Goal: Information Seeking & Learning: Check status

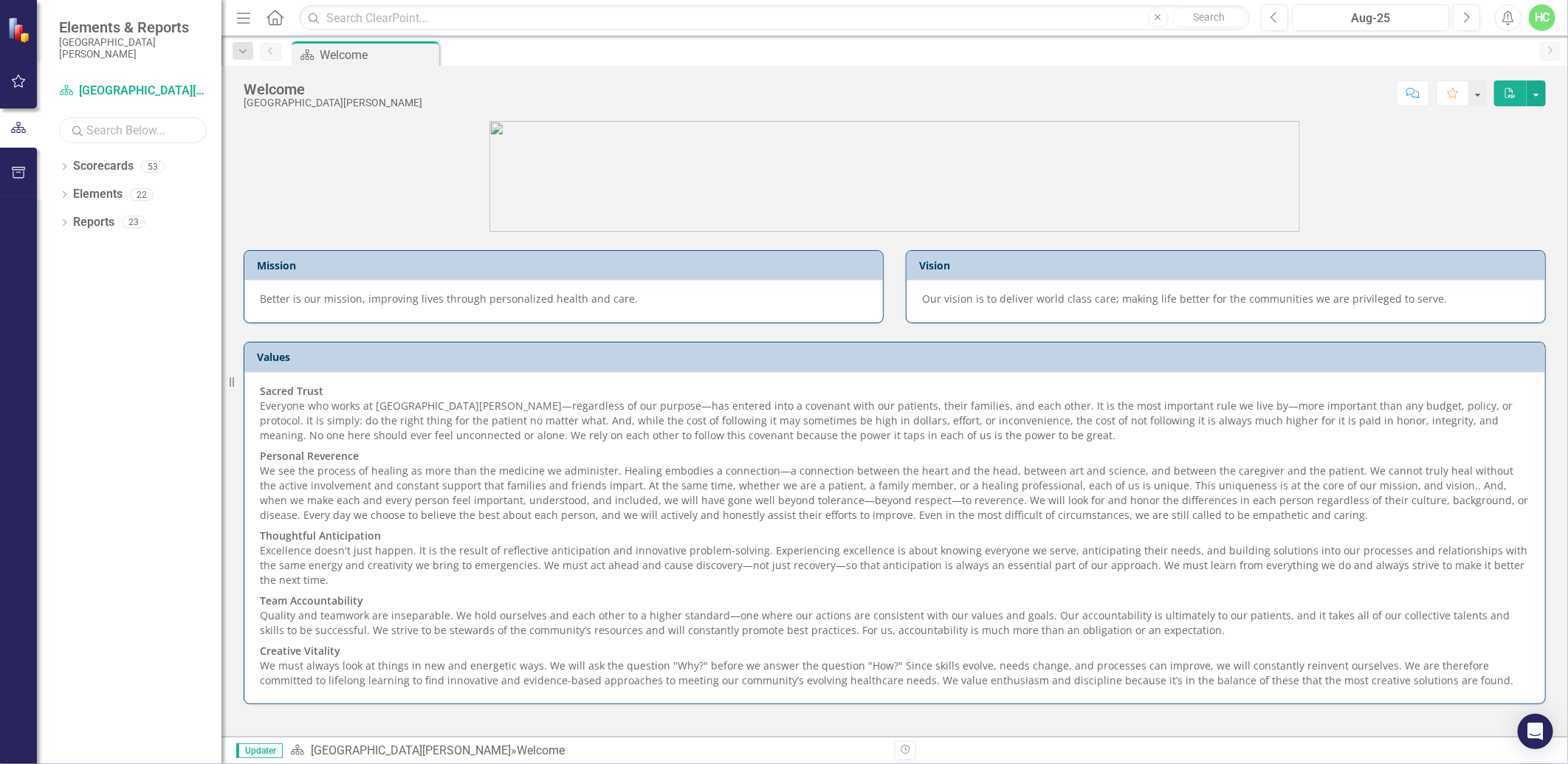
click at [134, 123] on input "text" at bounding box center [133, 130] width 148 height 26
type input "anesthesia"
click at [92, 165] on link "Scorecards" at bounding box center [104, 167] width 61 height 17
click at [65, 164] on icon "Dropdown" at bounding box center [65, 167] width 11 height 8
click at [89, 195] on link "Anesthesia" at bounding box center [151, 194] width 140 height 17
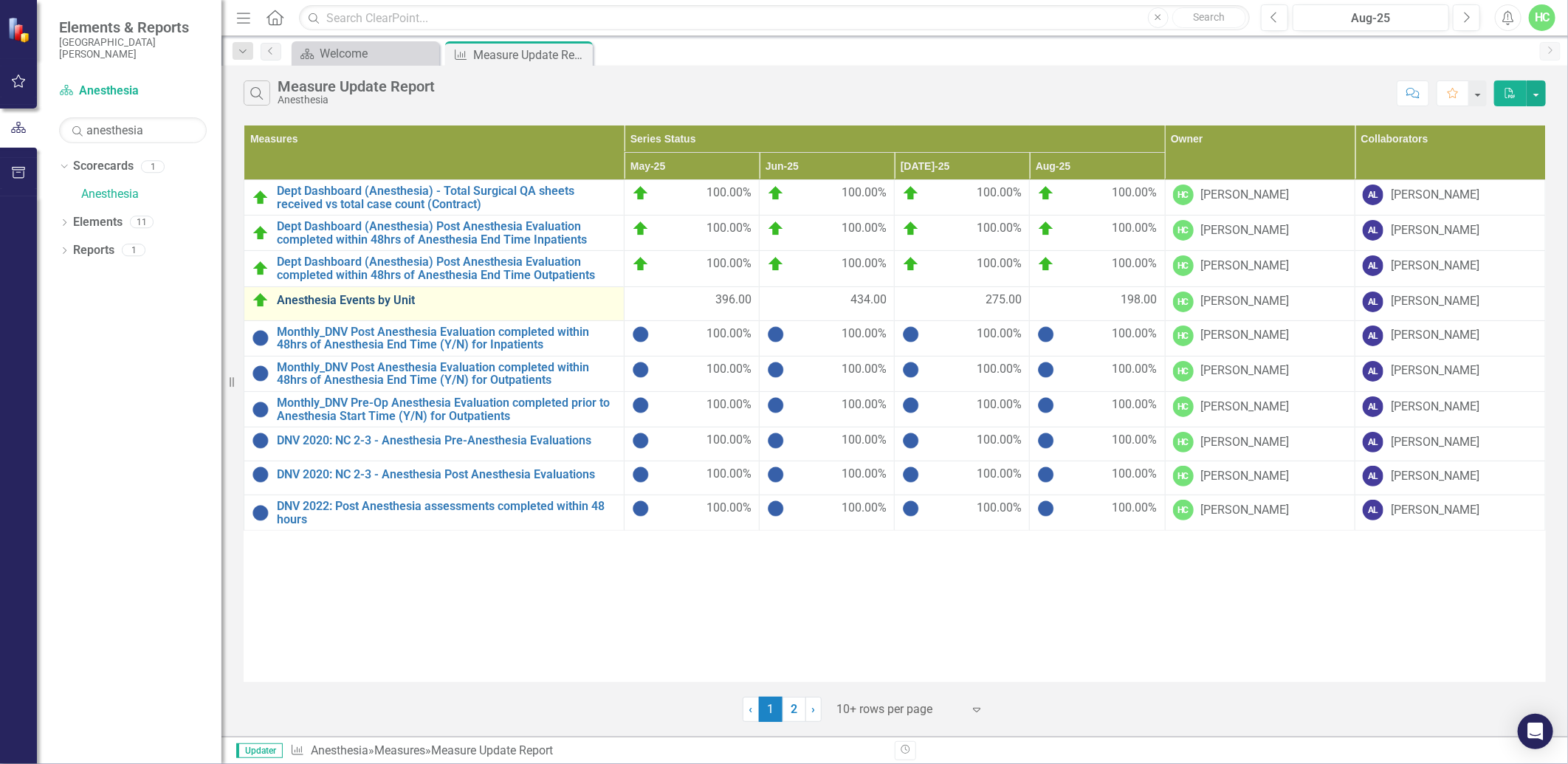
click at [375, 301] on link "Anesthesia Events by Unit" at bounding box center [447, 300] width 339 height 13
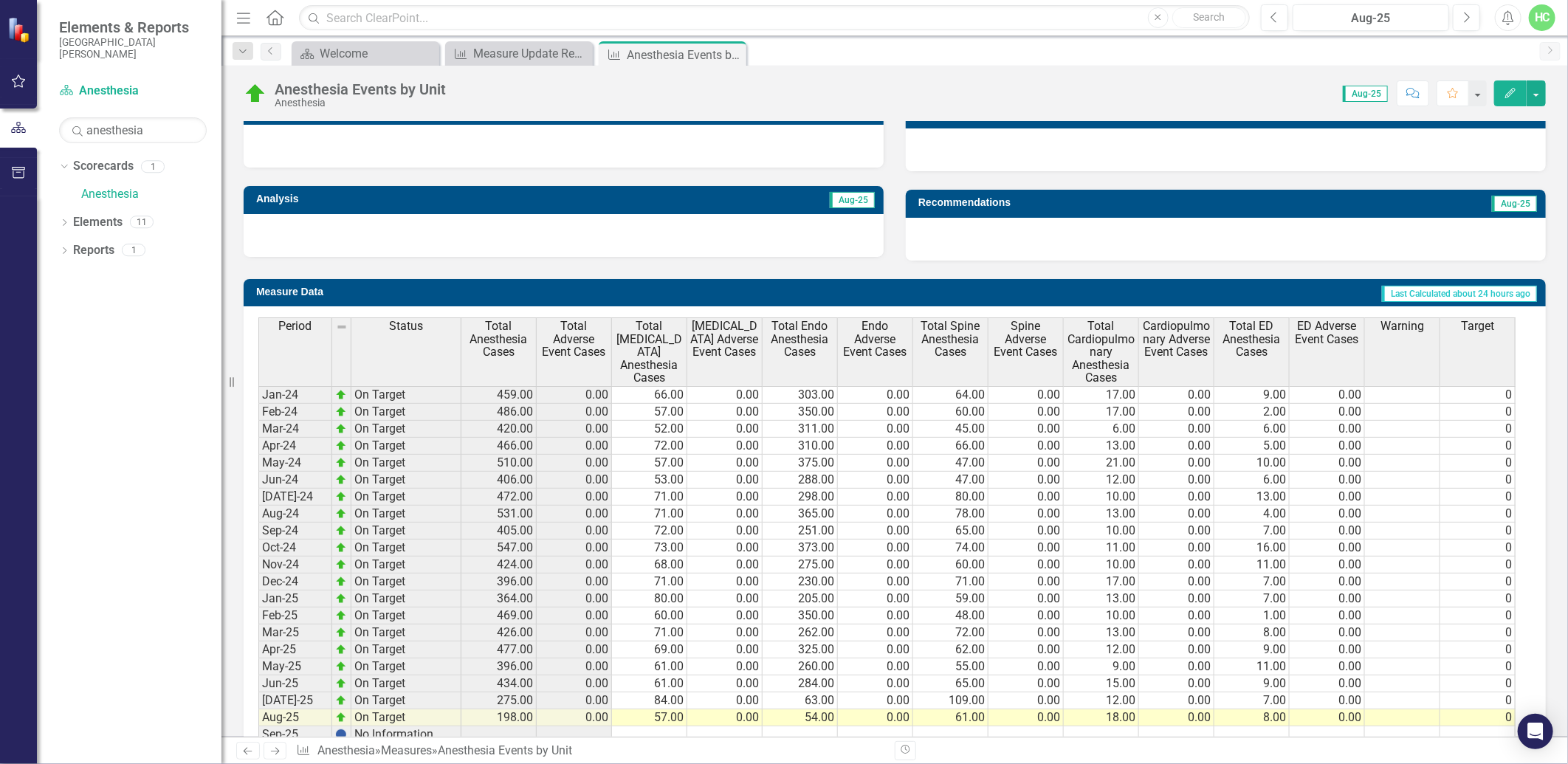
scroll to position [492, 0]
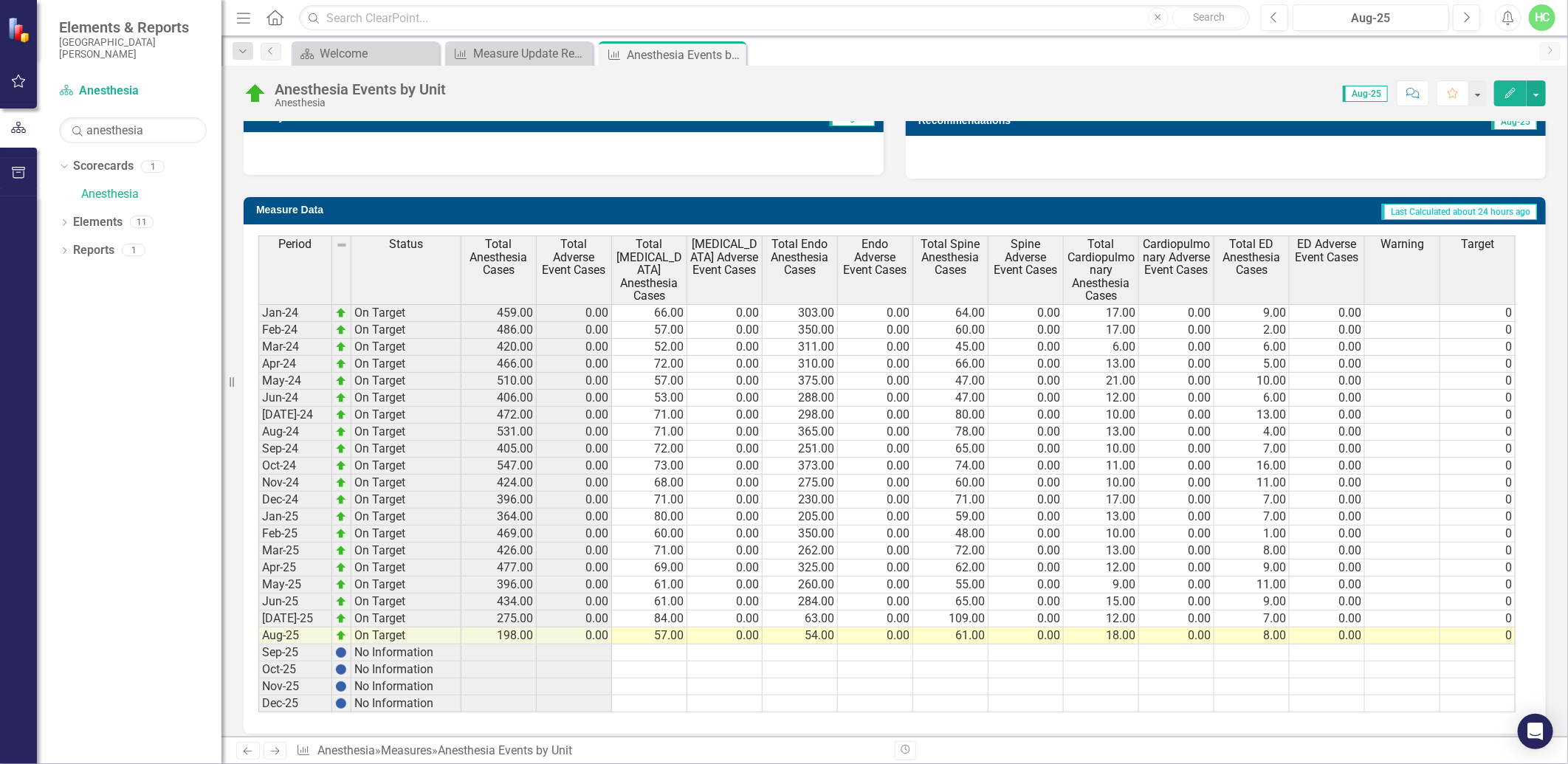
click at [273, 754] on icon "Next" at bounding box center [275, 751] width 12 height 10
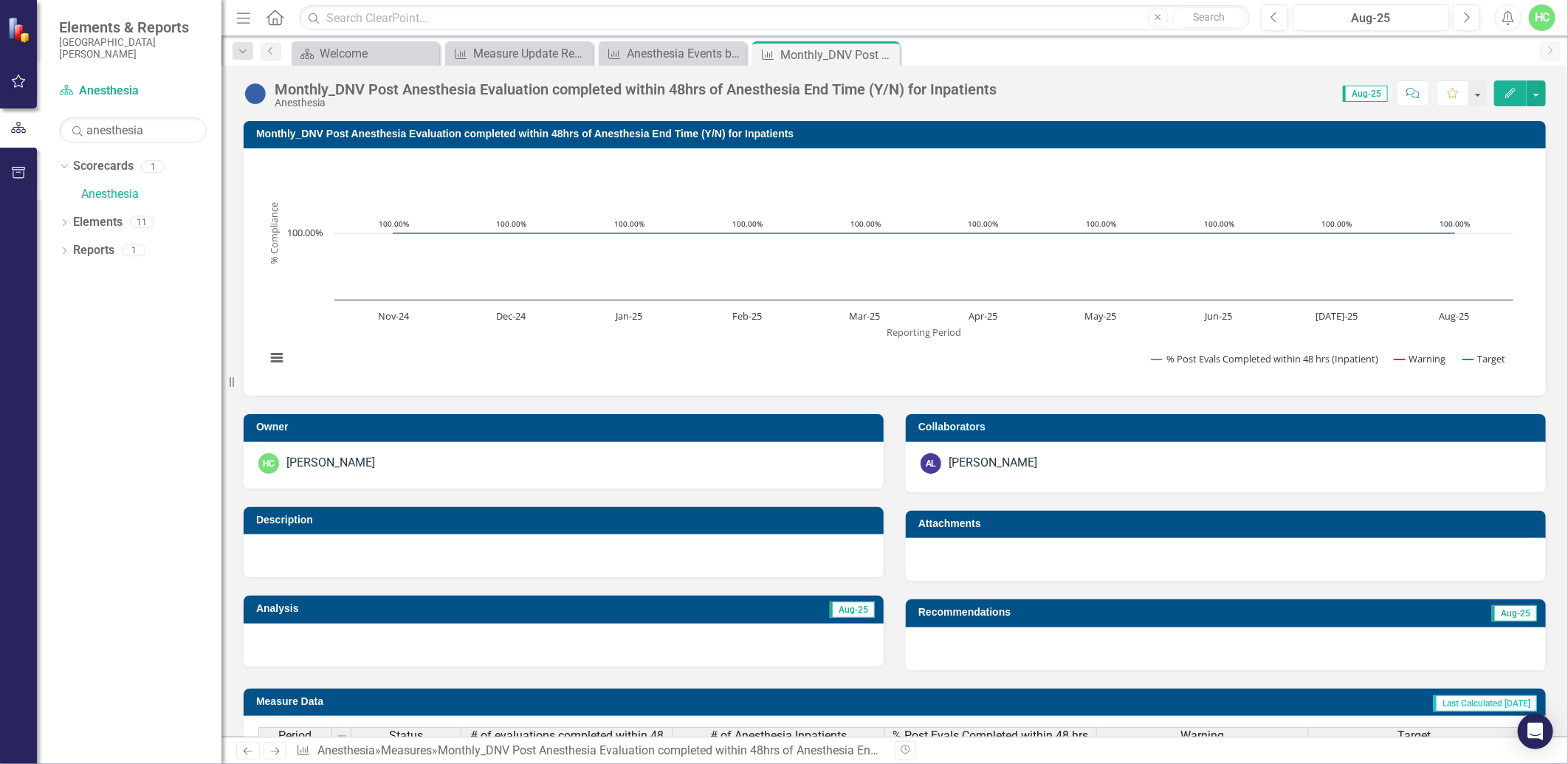
scroll to position [475, 0]
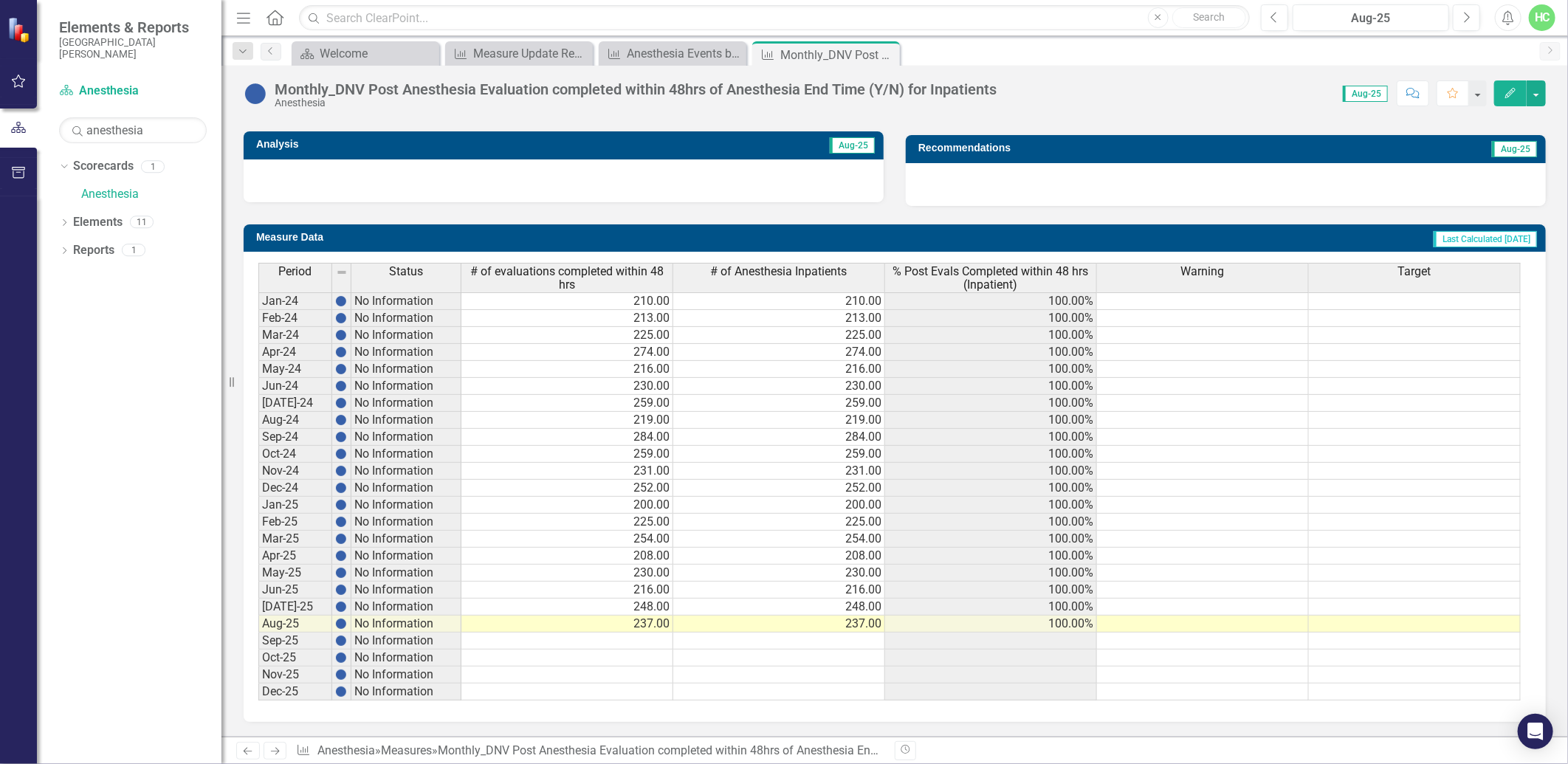
click at [282, 753] on link "Next" at bounding box center [275, 750] width 24 height 18
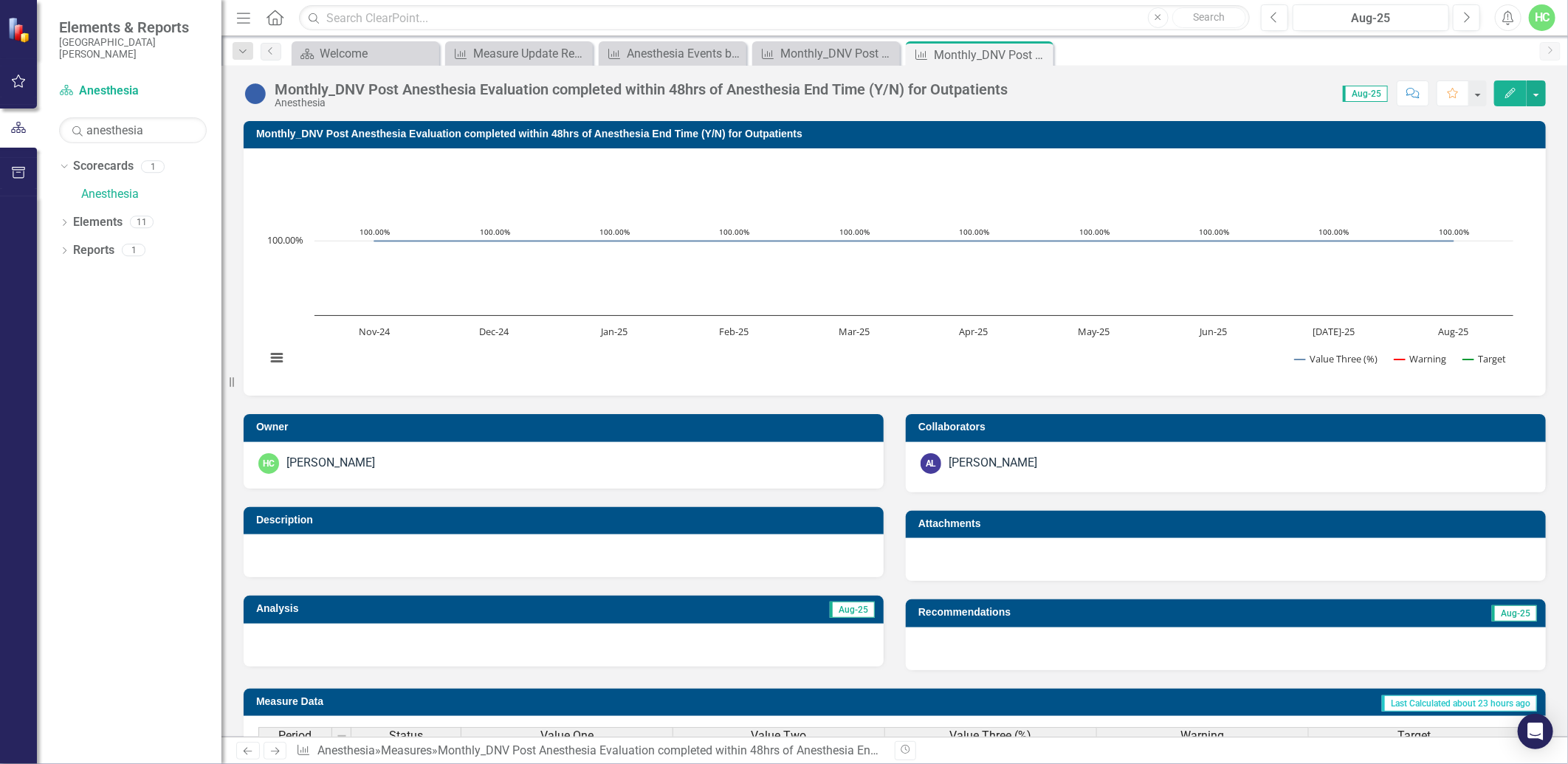
scroll to position [2, 0]
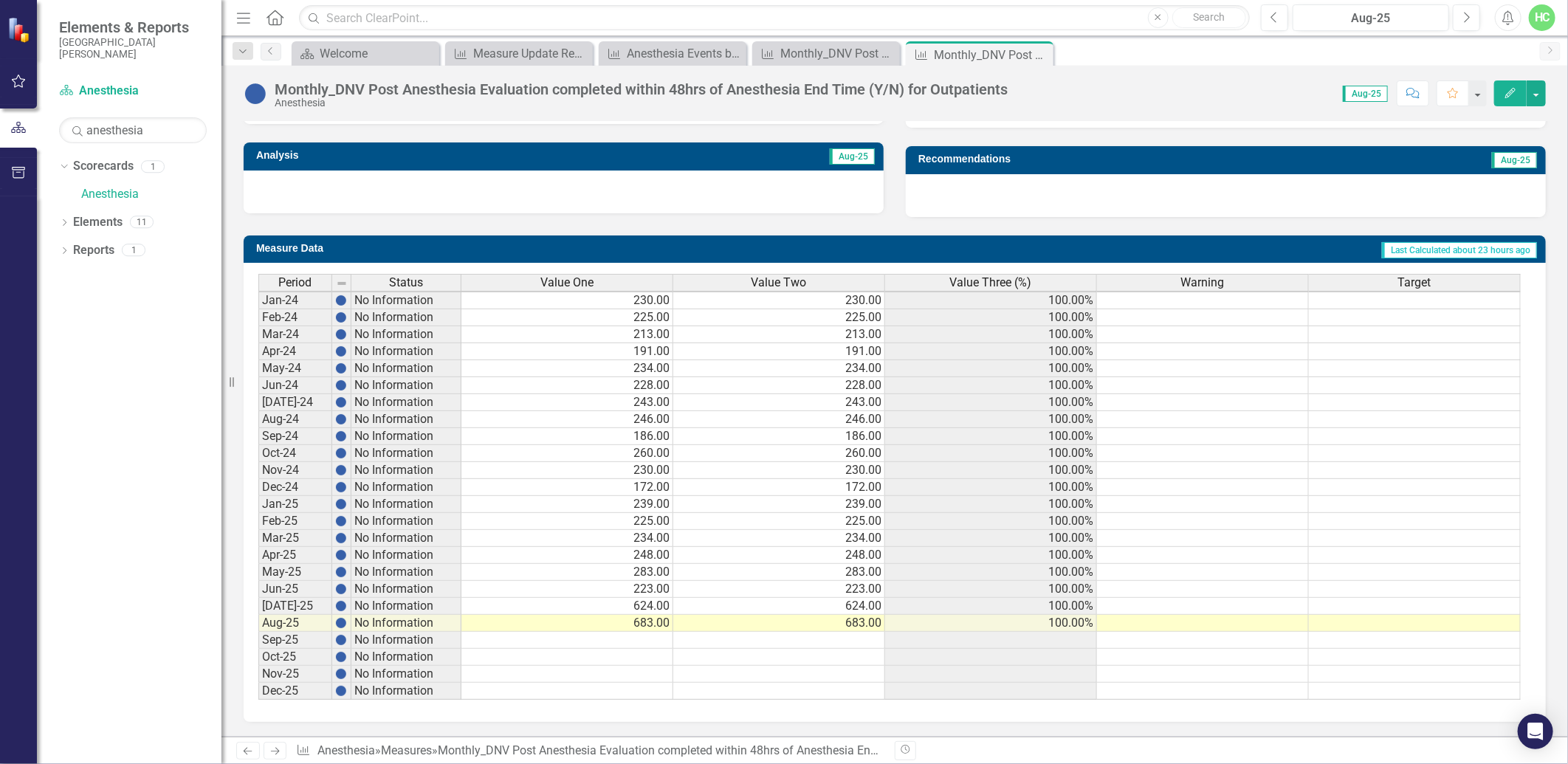
click at [281, 750] on icon "Next" at bounding box center [275, 751] width 12 height 10
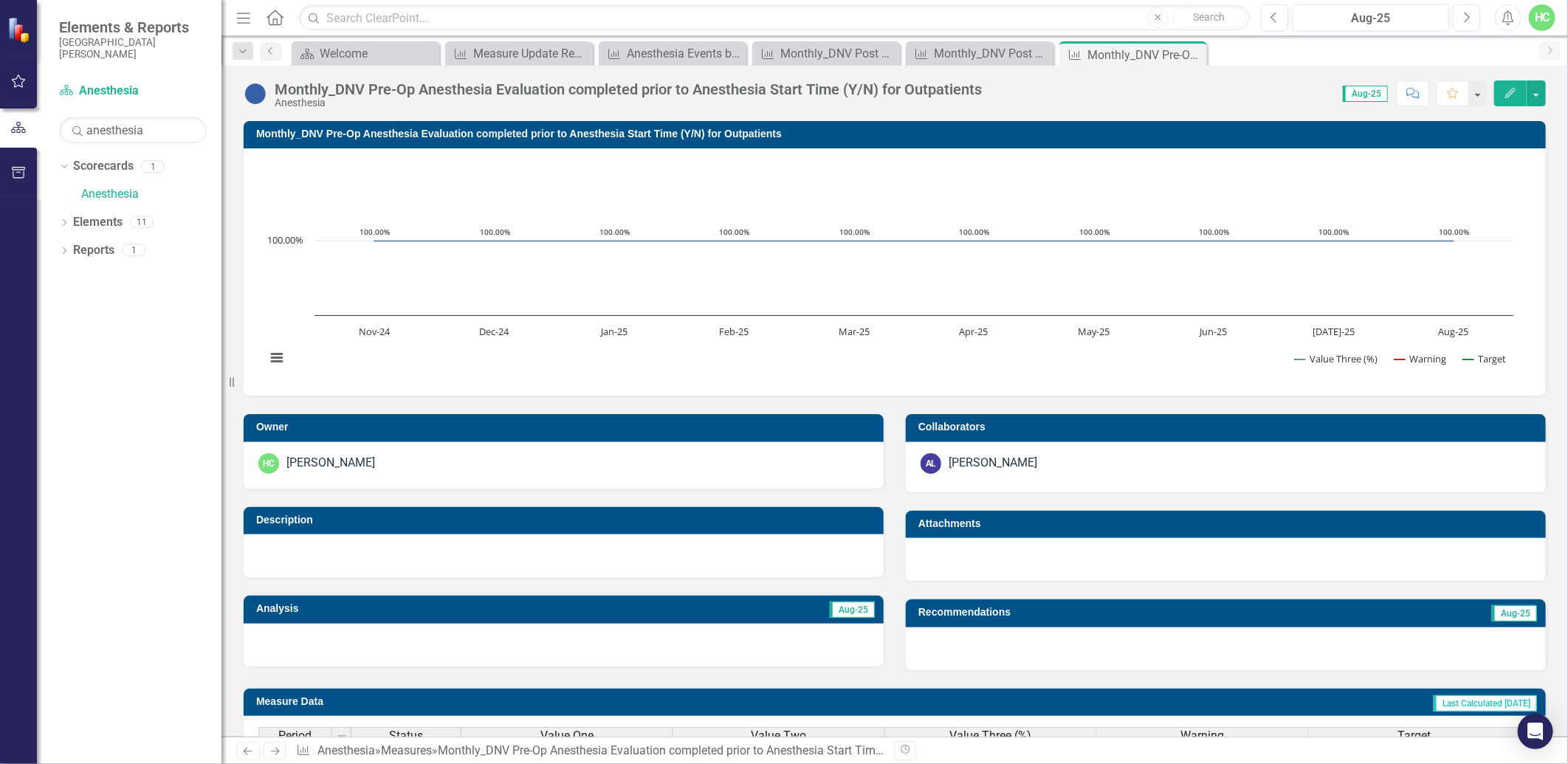
scroll to position [462, 0]
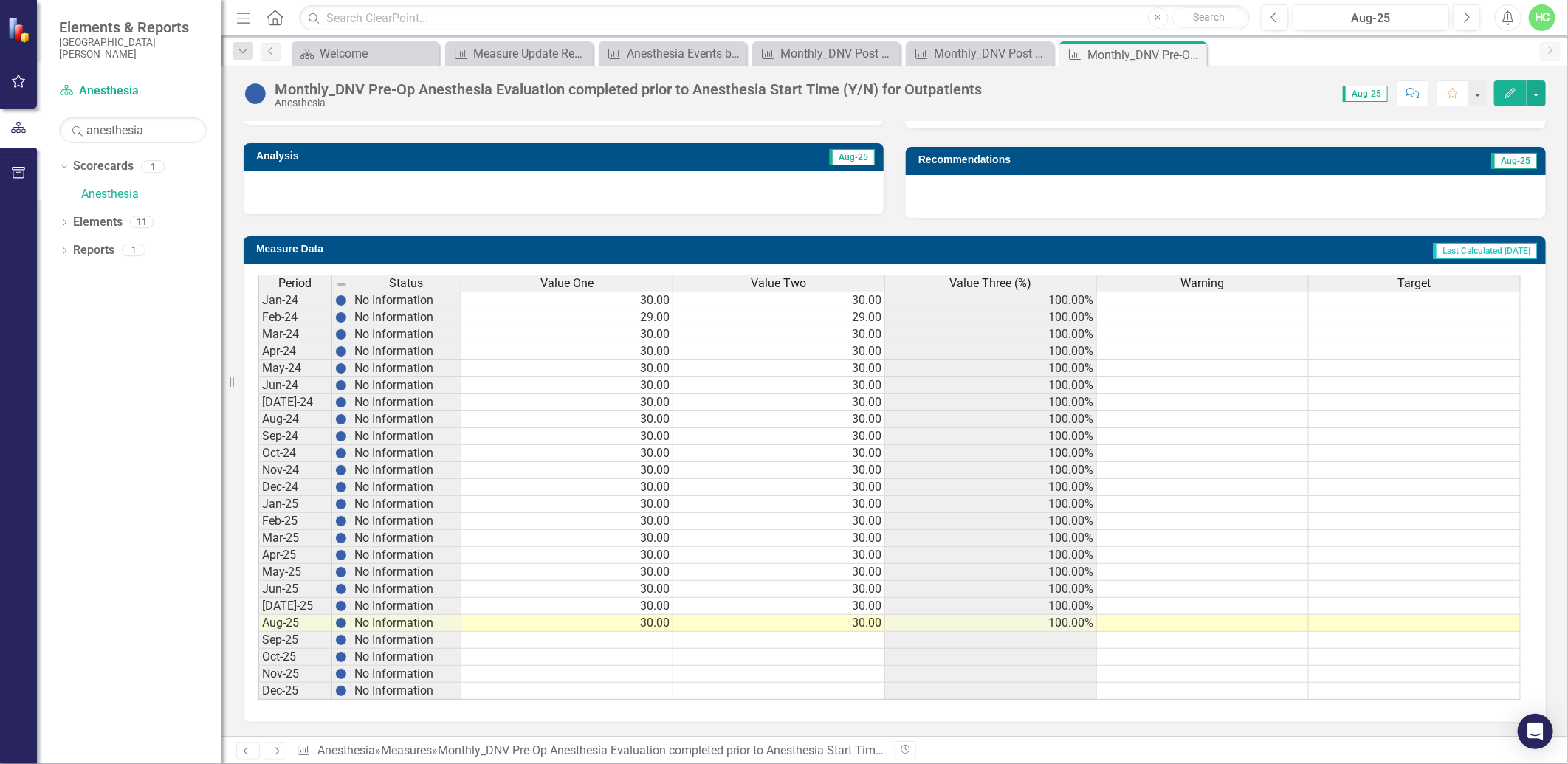
click at [281, 746] on icon "Next" at bounding box center [275, 751] width 12 height 10
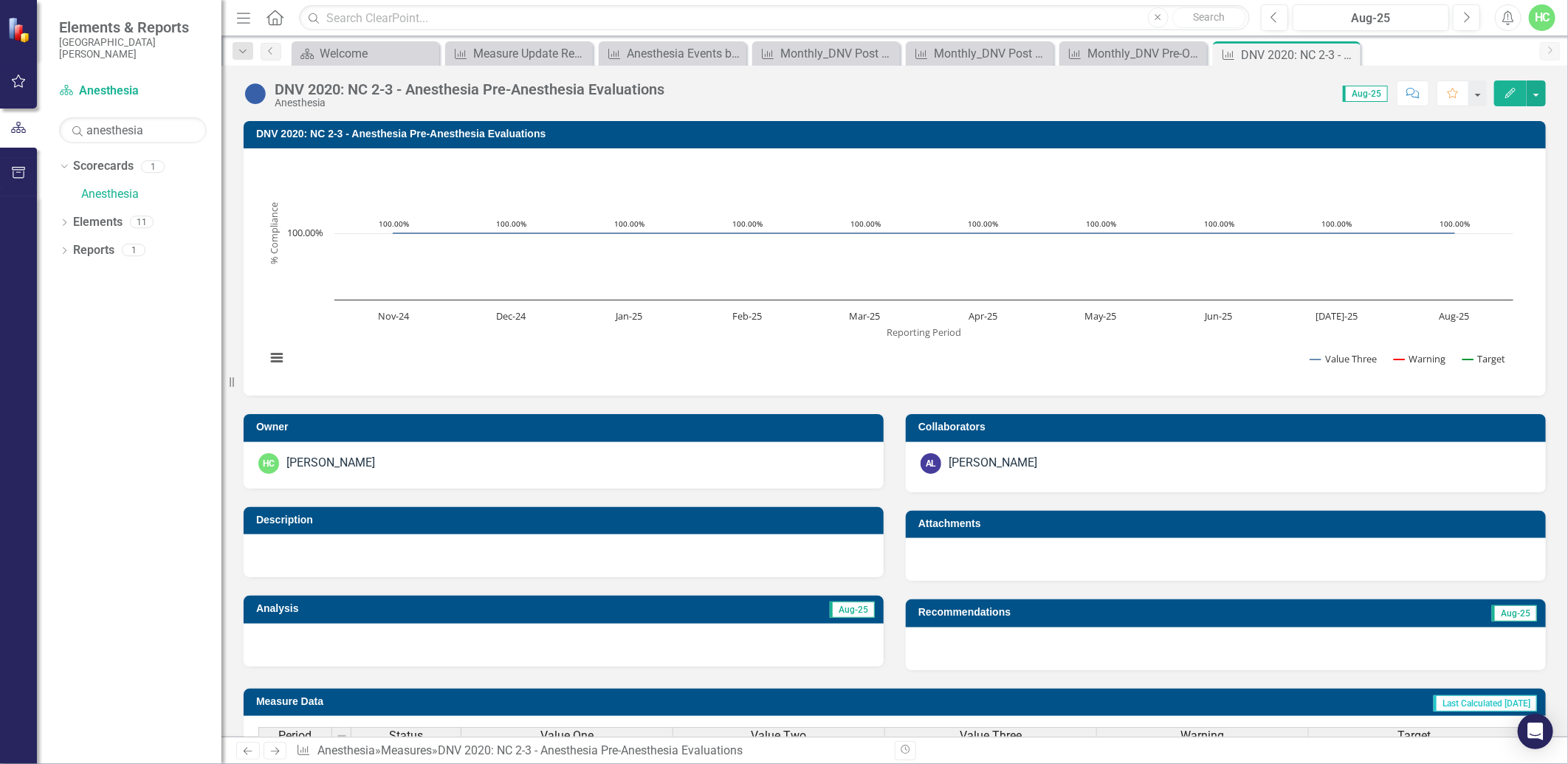
scroll to position [462, 0]
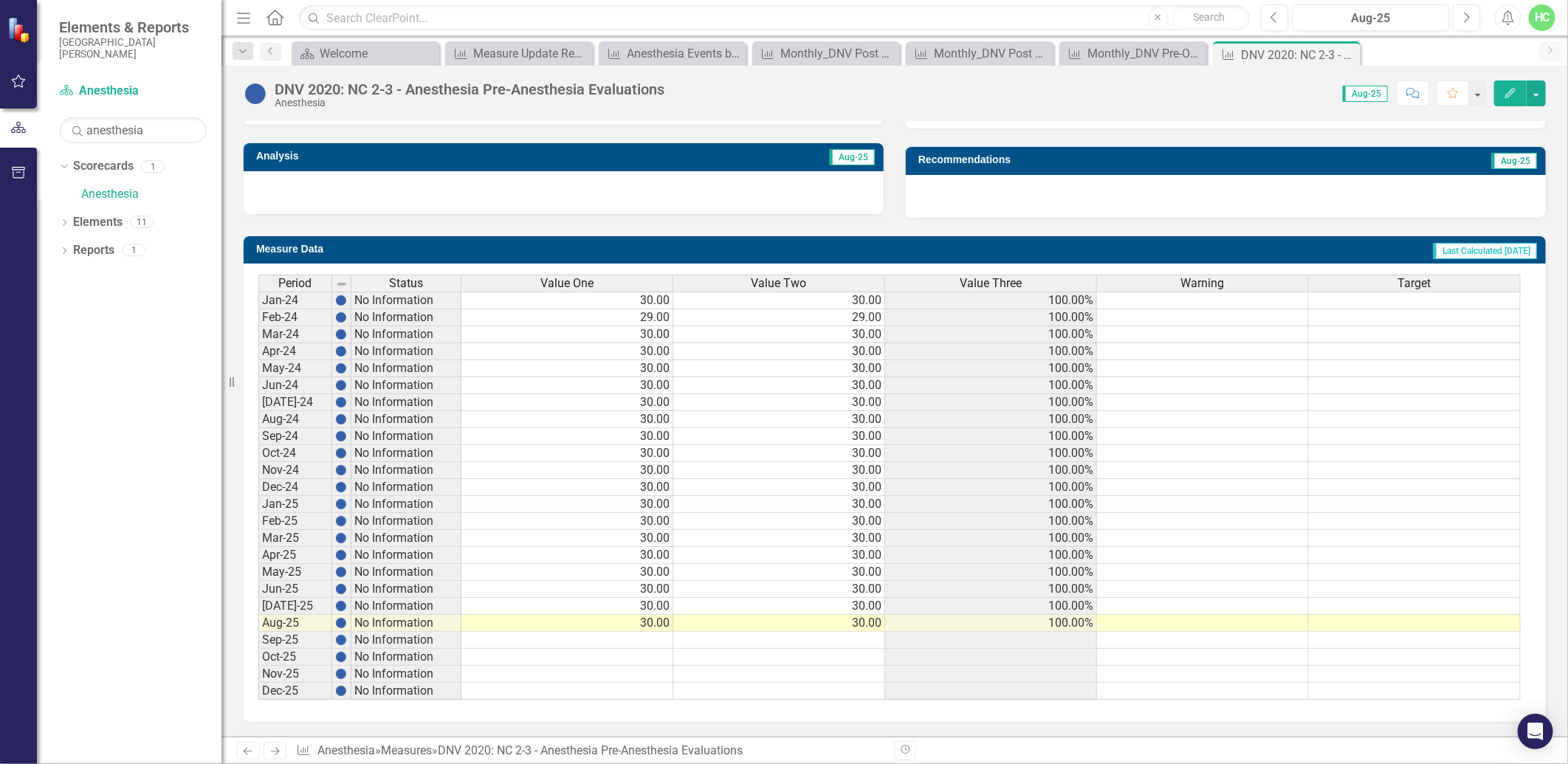
click at [271, 757] on link "Next" at bounding box center [275, 750] width 24 height 18
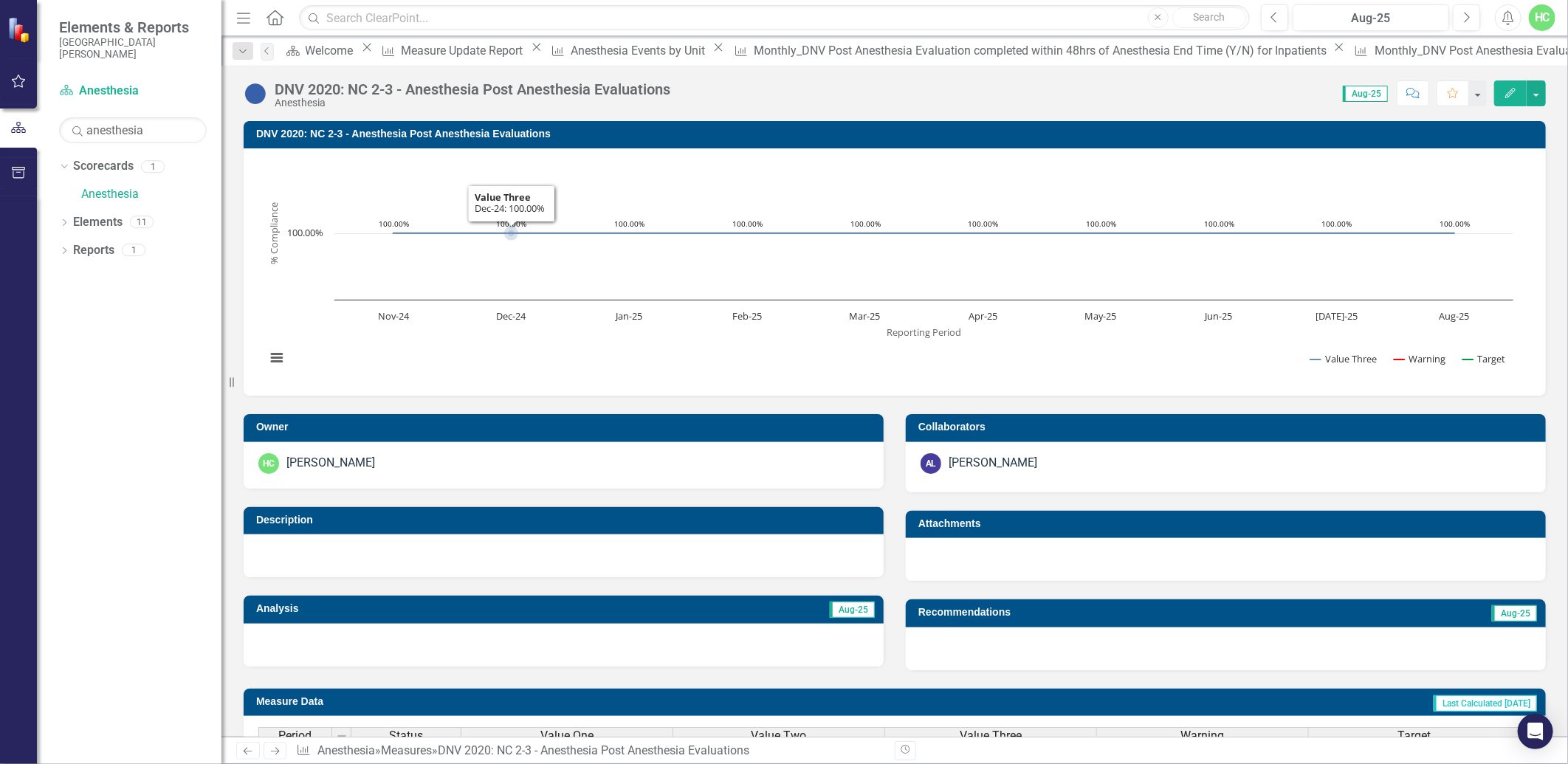
scroll to position [409, 0]
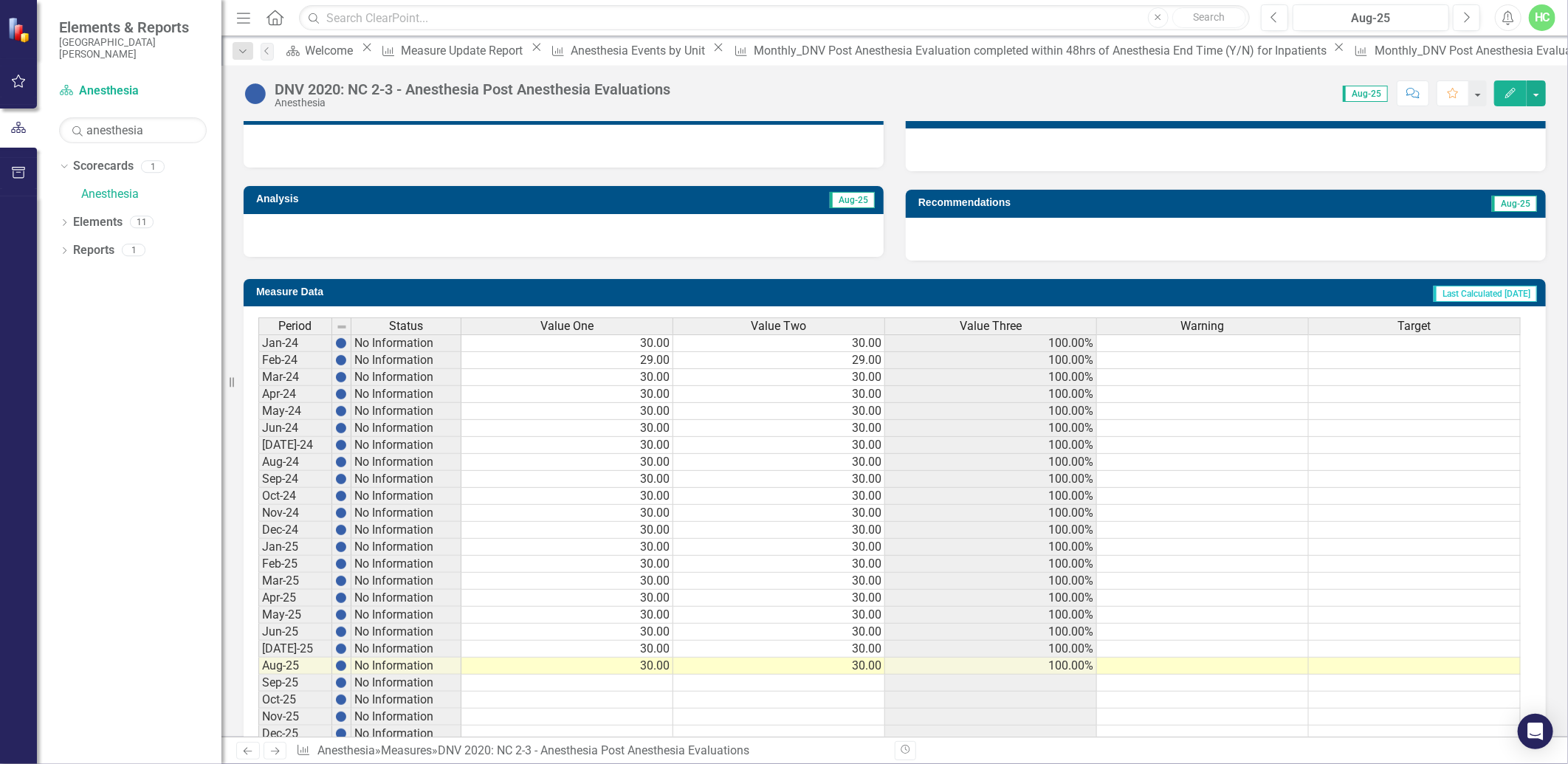
click at [281, 756] on link "Next" at bounding box center [275, 750] width 24 height 18
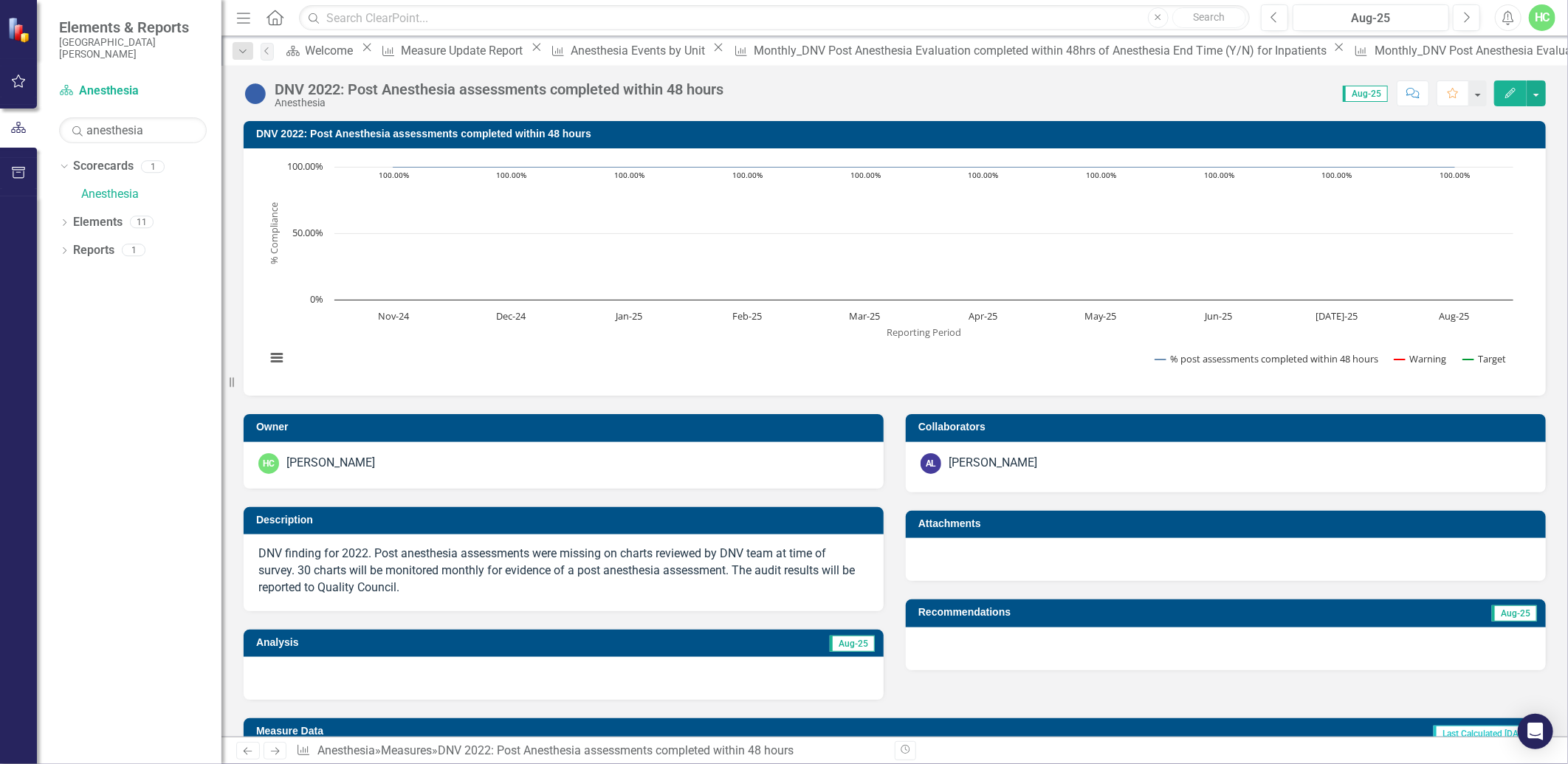
scroll to position [492, 0]
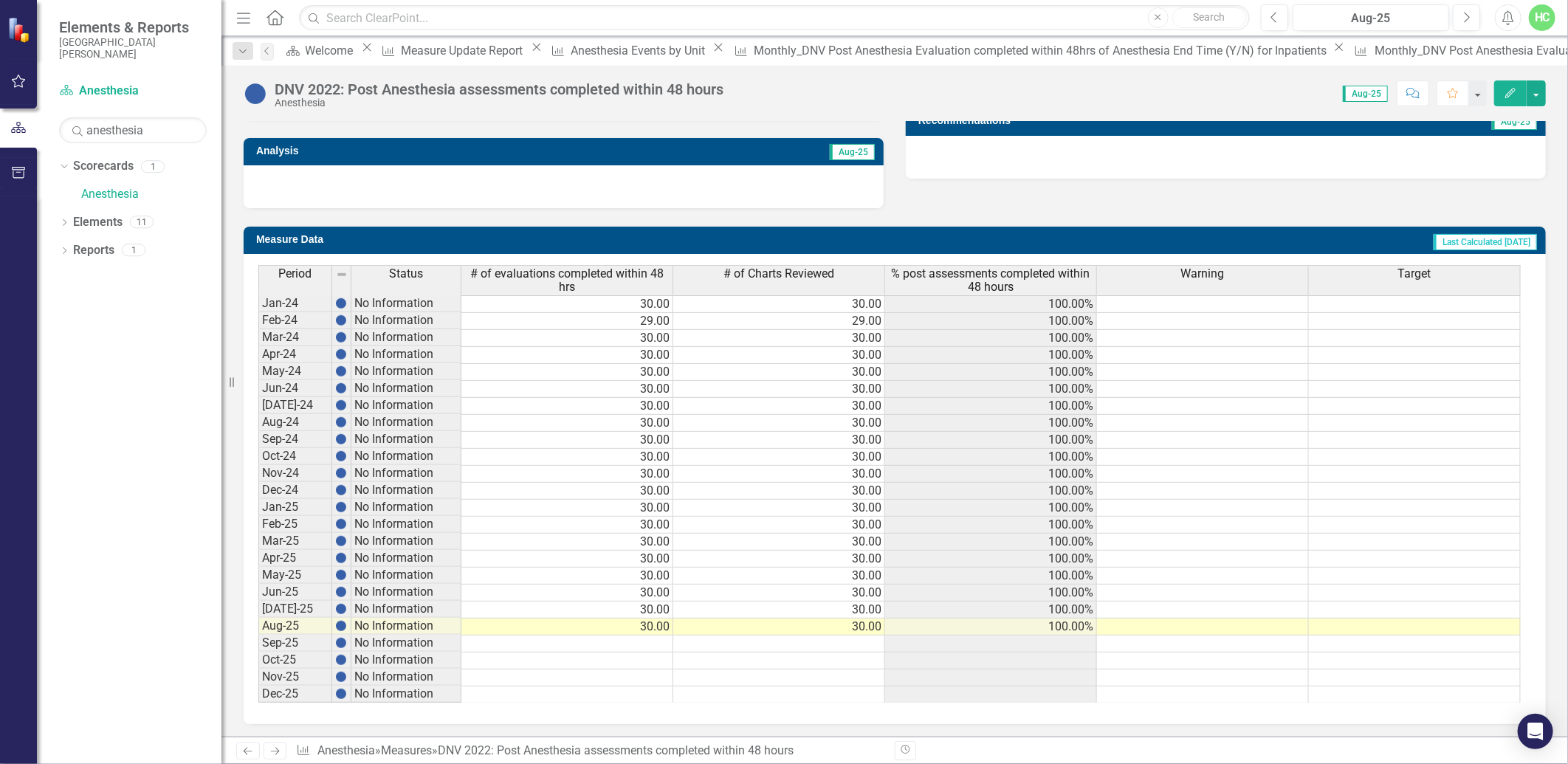
click at [283, 751] on link "Next" at bounding box center [275, 750] width 24 height 18
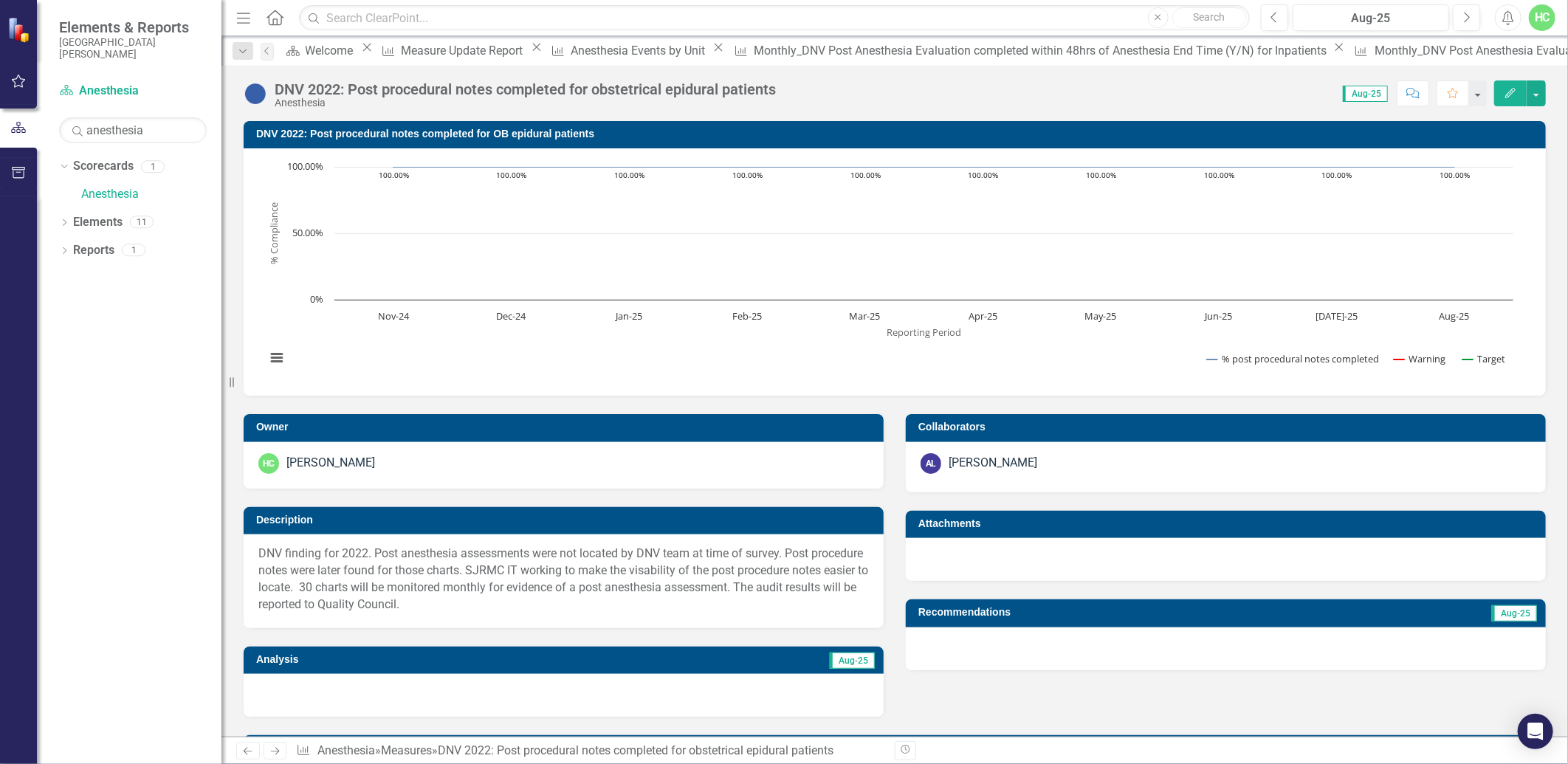
scroll to position [492, 0]
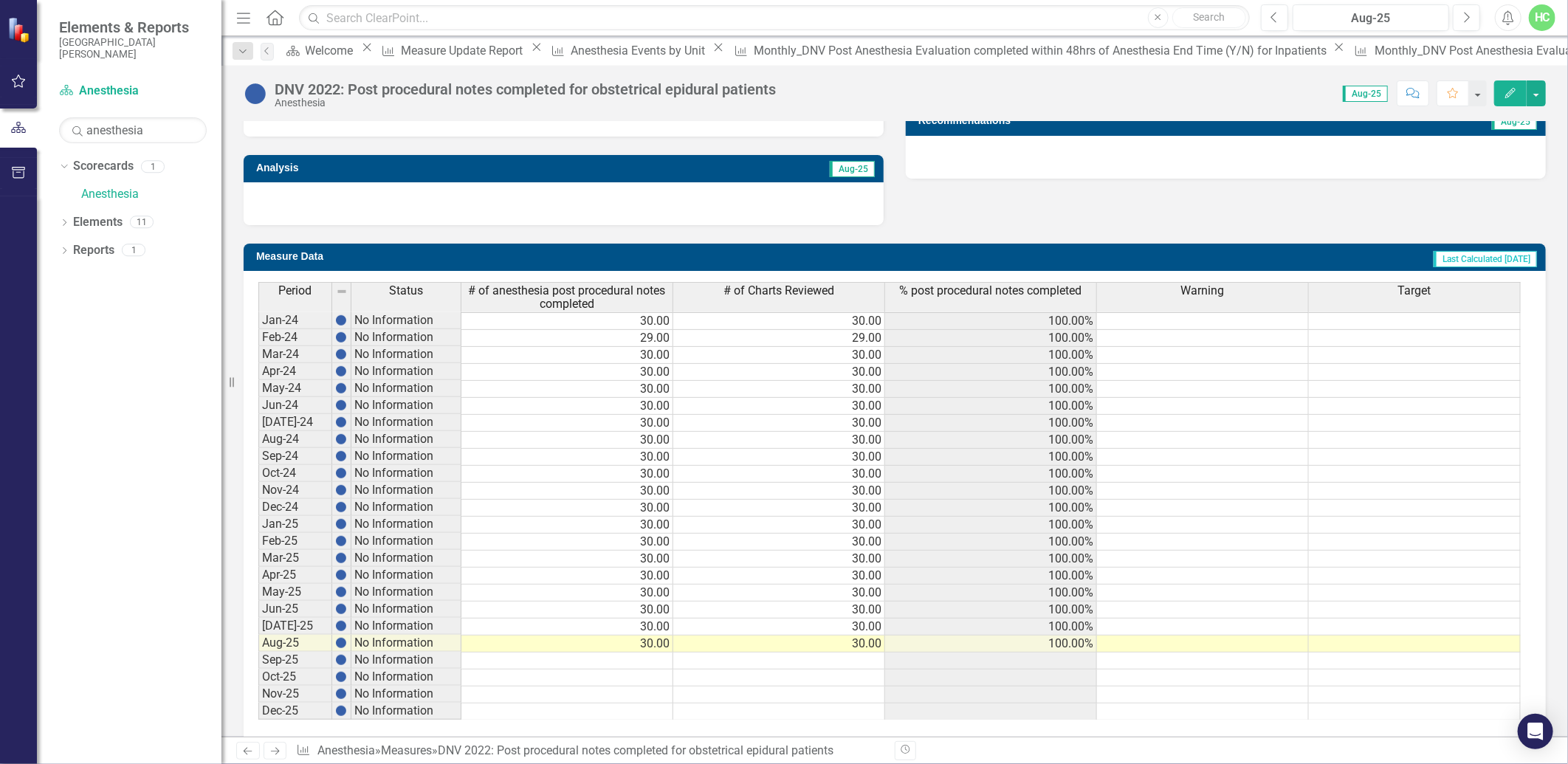
click at [276, 753] on icon "Next" at bounding box center [275, 751] width 12 height 10
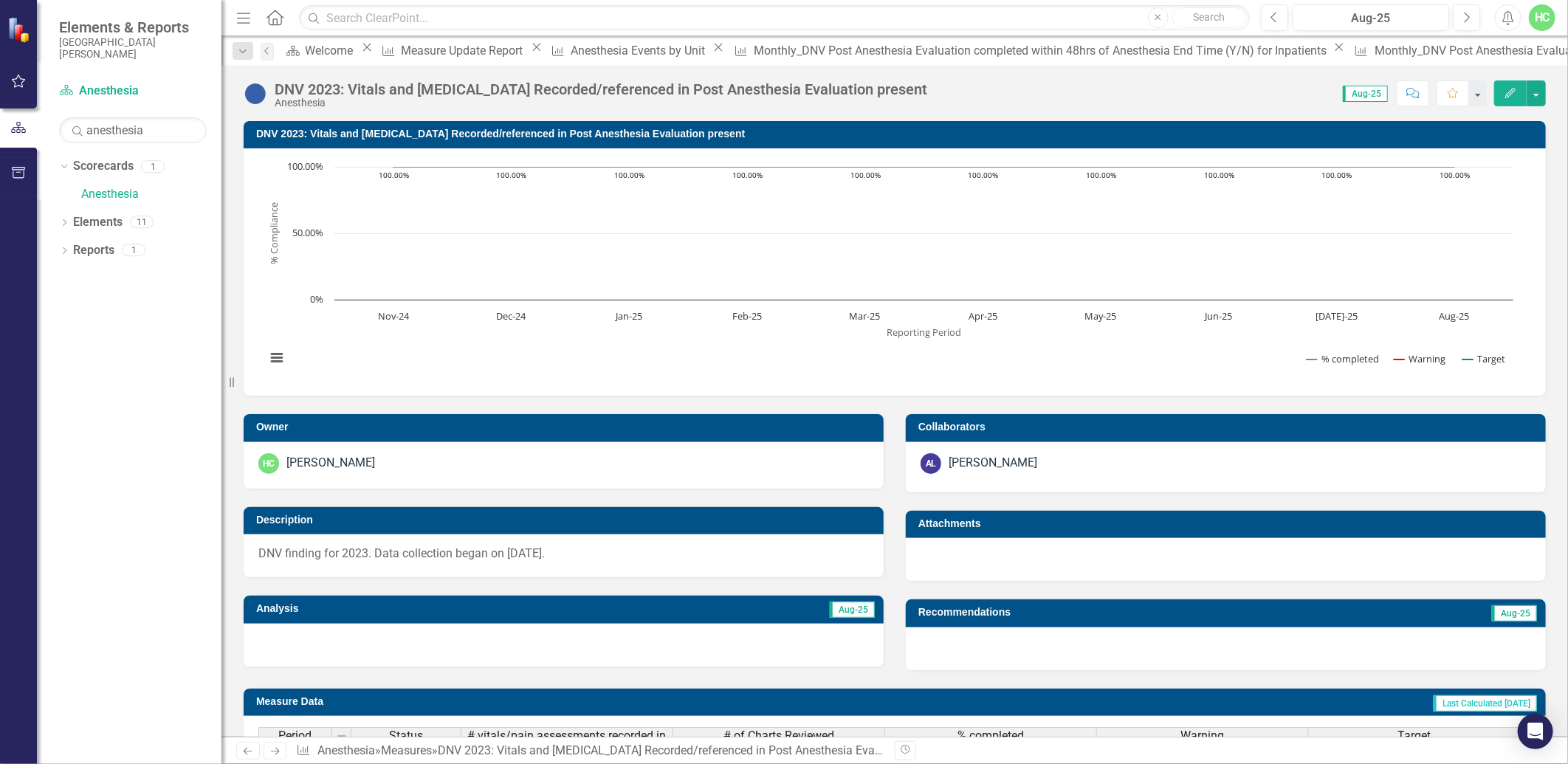
scroll to position [475, 0]
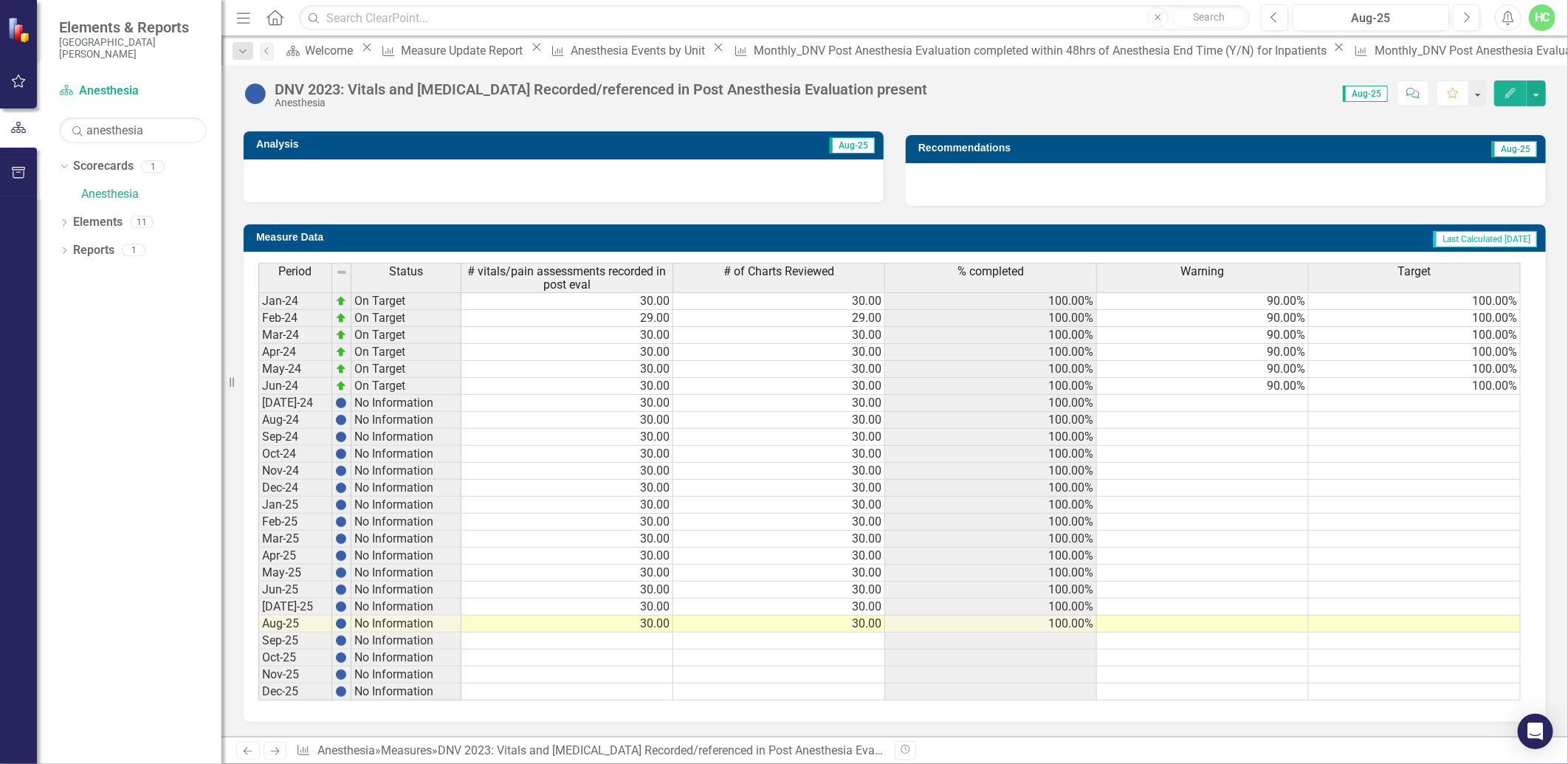
click at [279, 754] on icon "Next" at bounding box center [275, 751] width 12 height 10
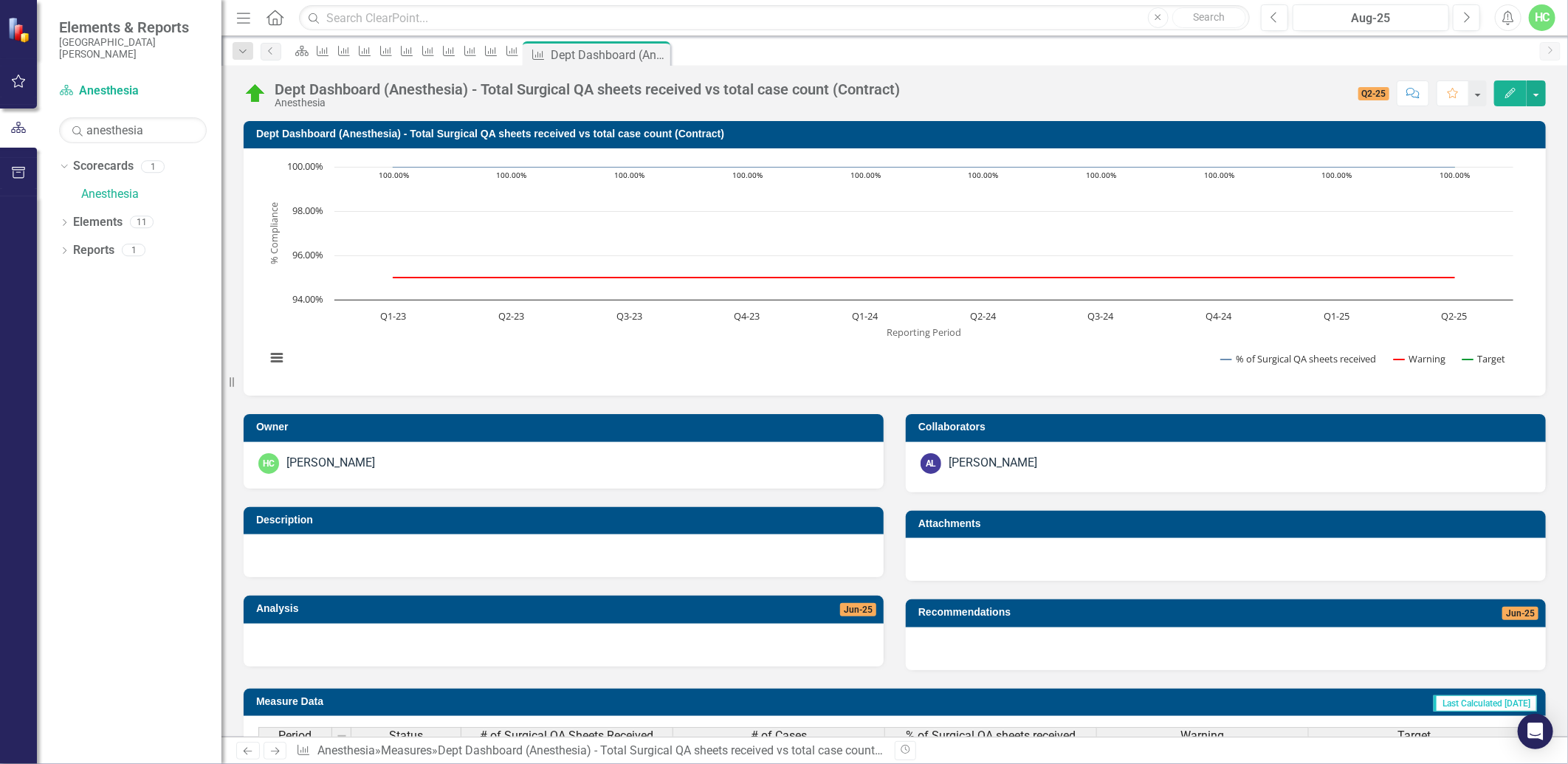
scroll to position [259, 0]
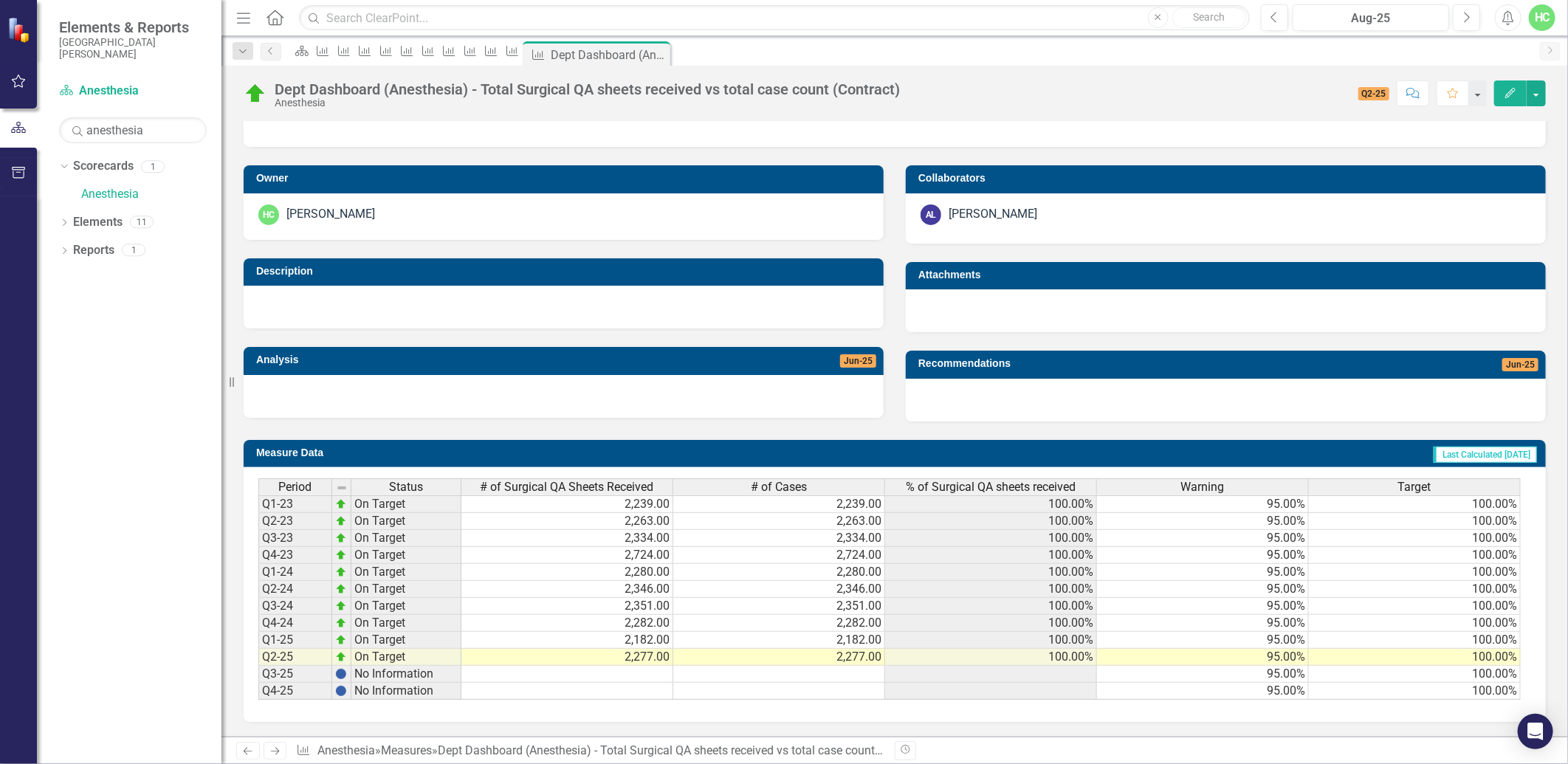
click at [268, 748] on link "Next" at bounding box center [275, 750] width 24 height 18
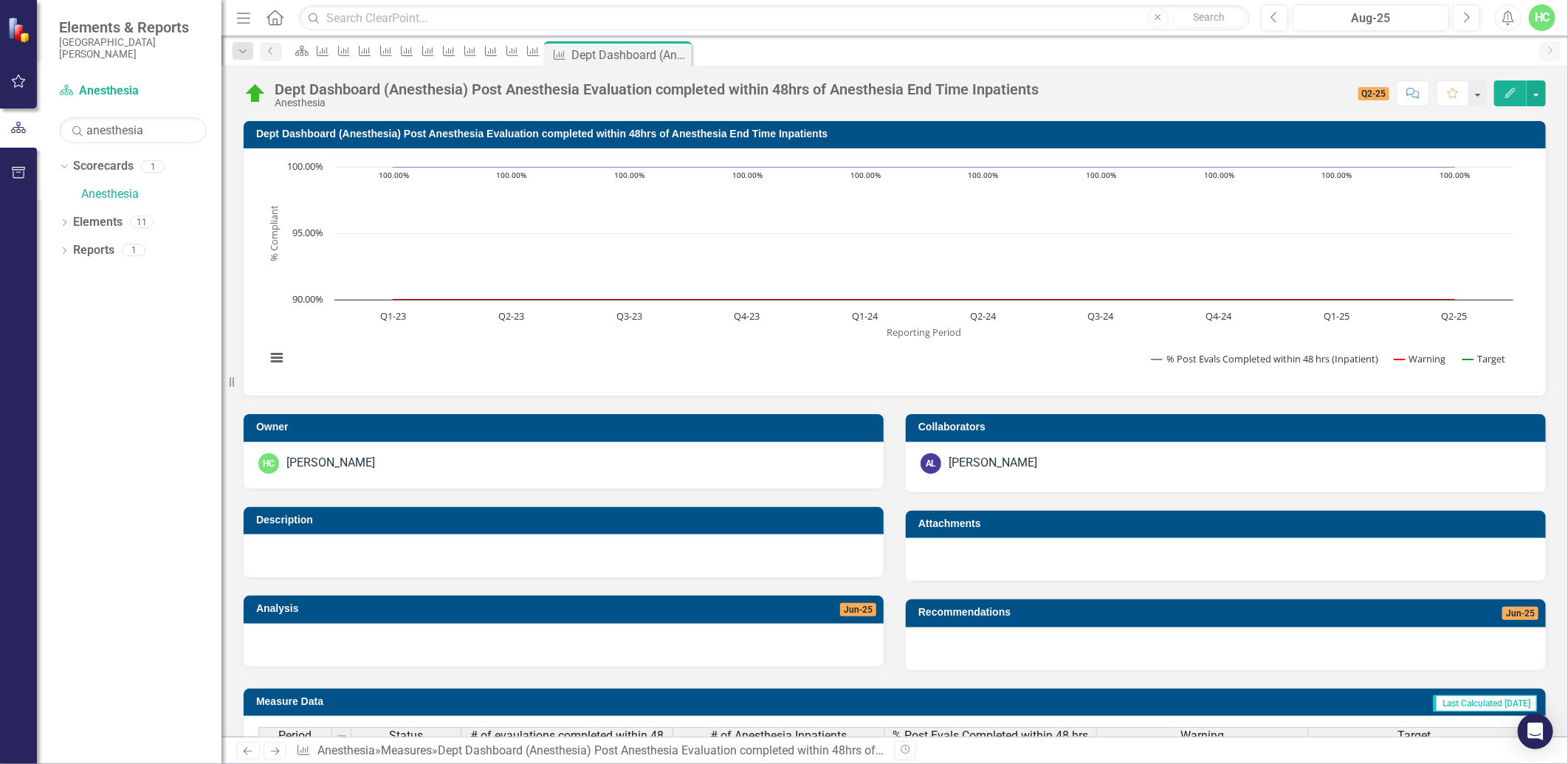
scroll to position [270, 0]
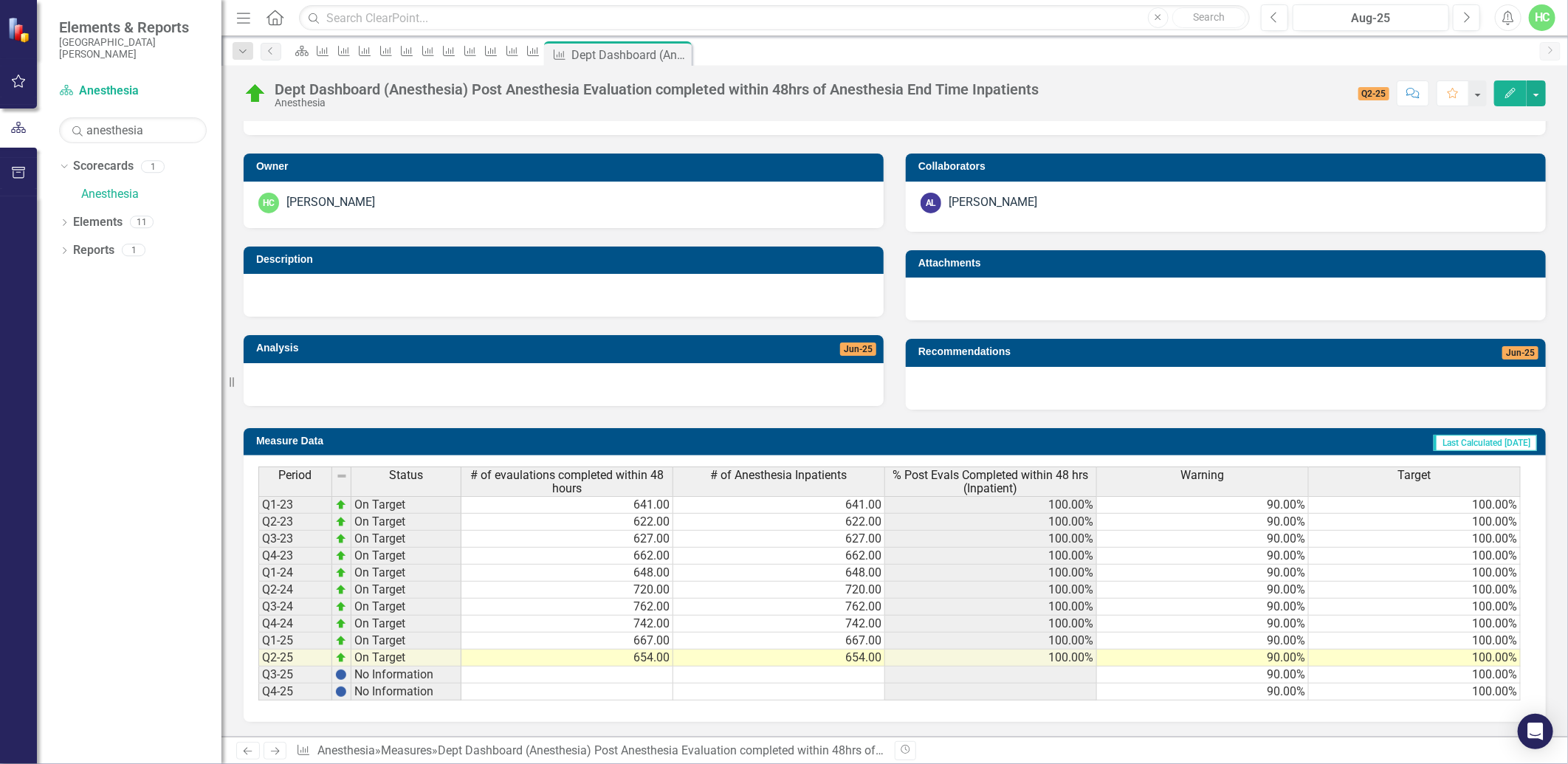
click at [273, 756] on link "Next" at bounding box center [275, 750] width 24 height 18
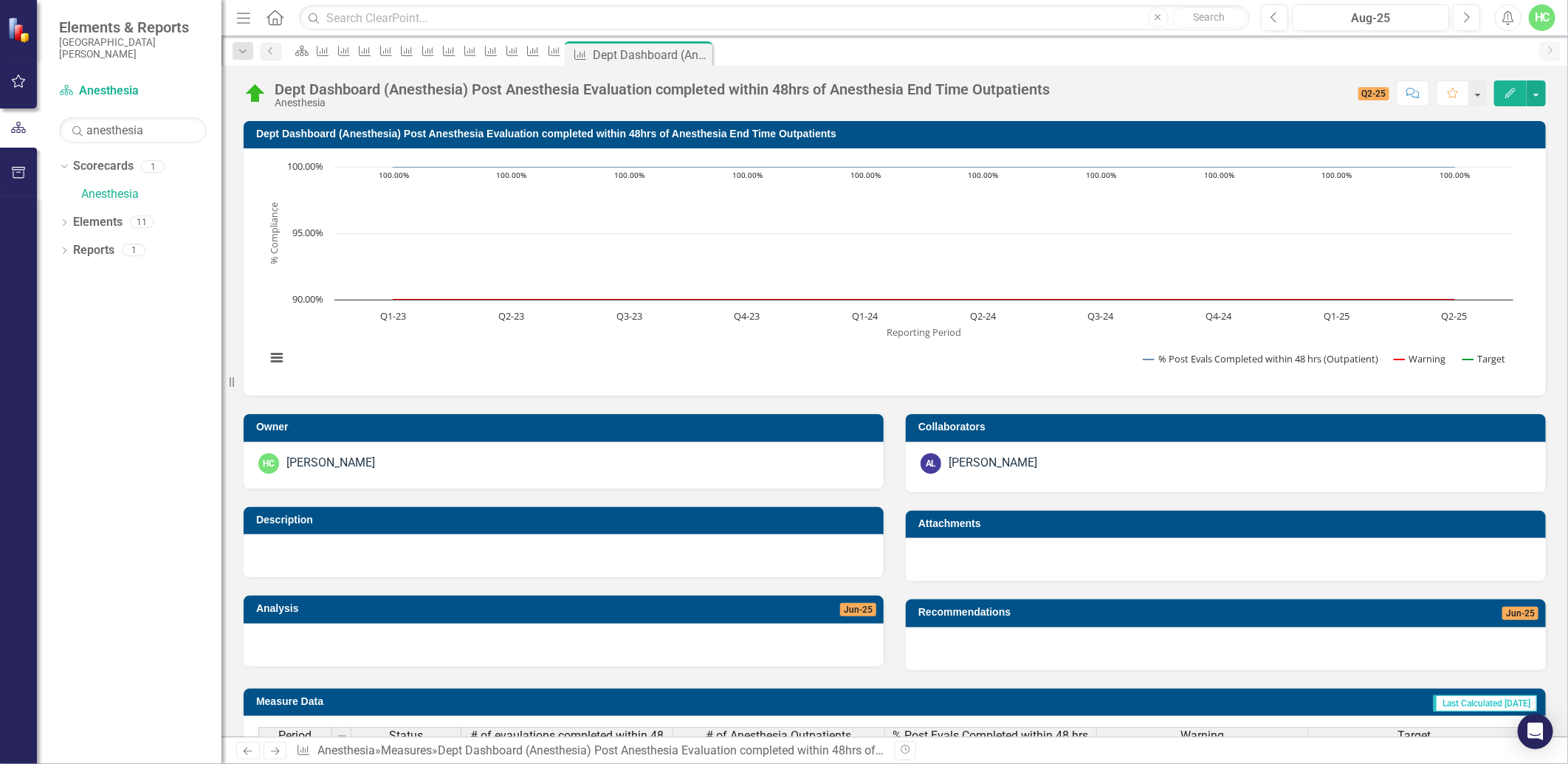
scroll to position [270, 0]
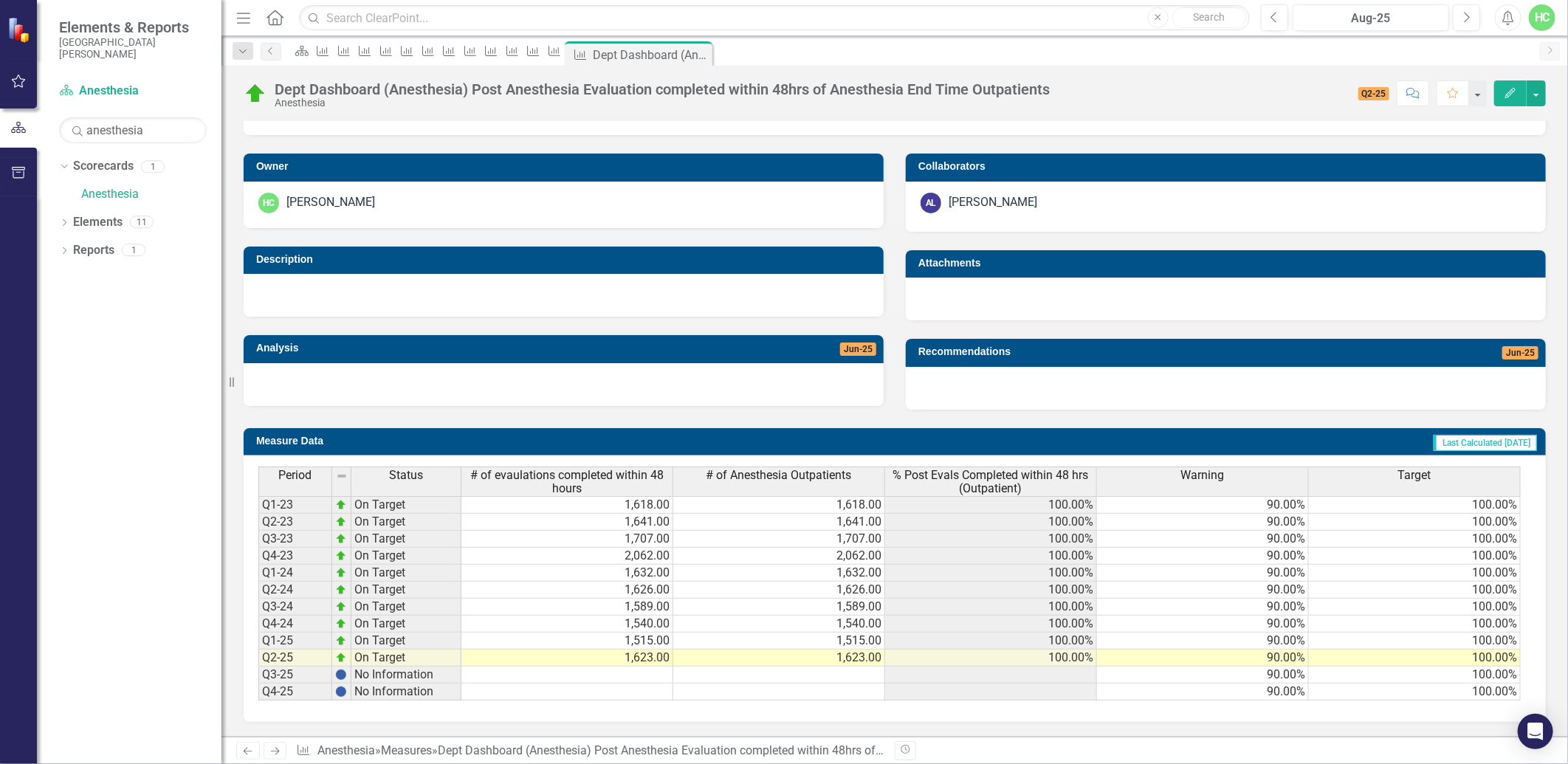
click at [269, 750] on icon "Next" at bounding box center [275, 751] width 12 height 10
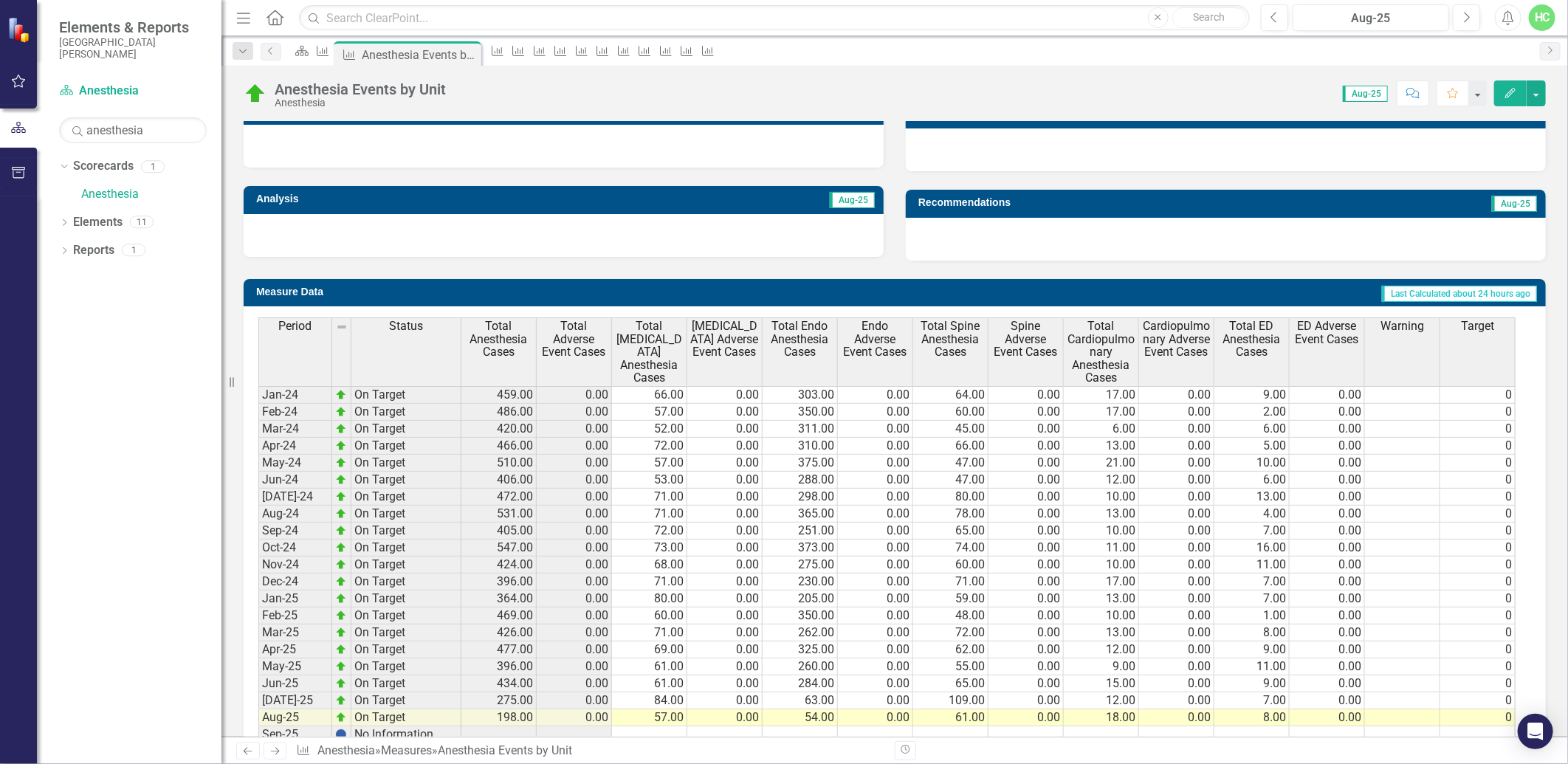
scroll to position [513, 0]
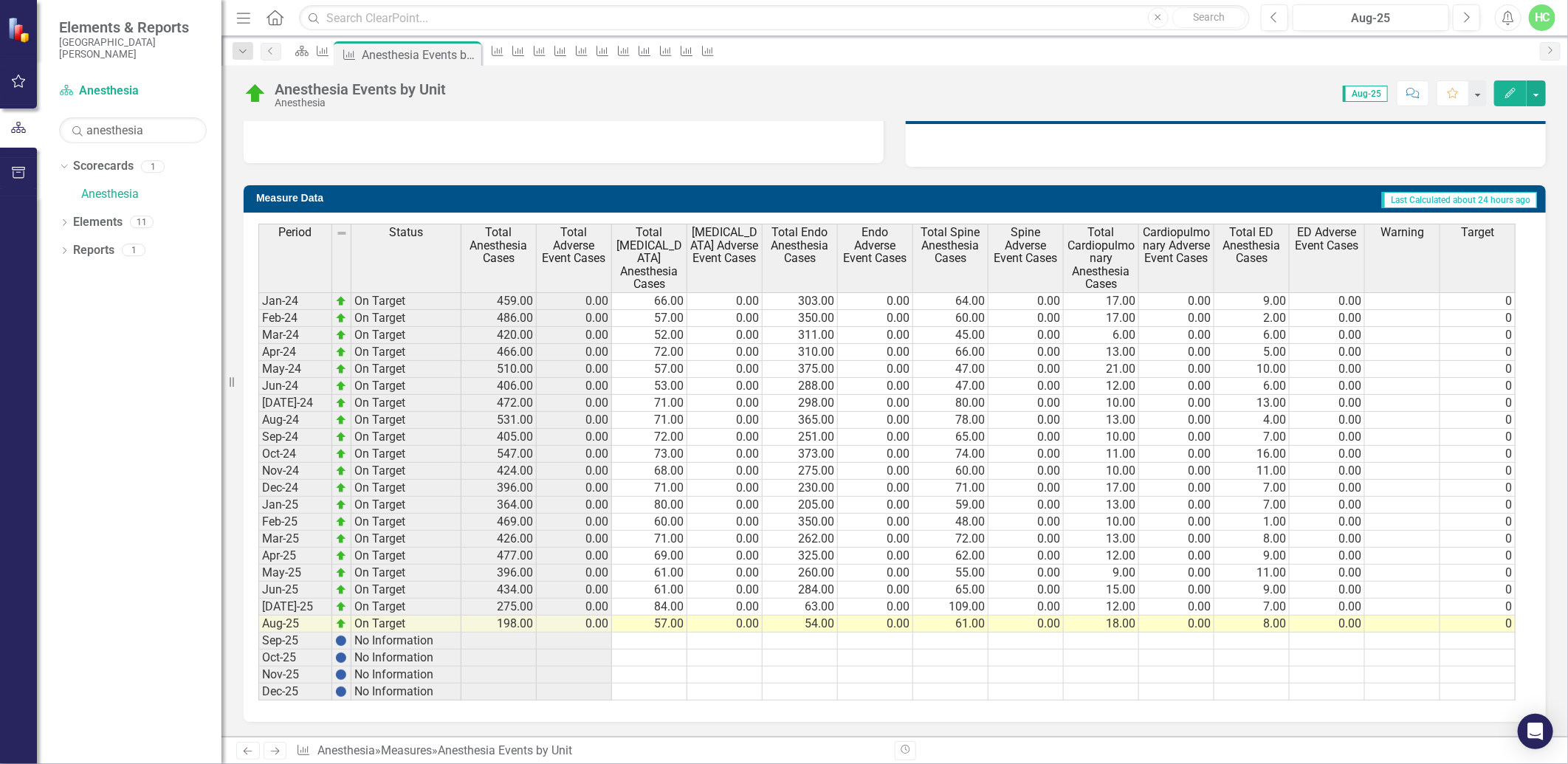
click at [278, 750] on icon at bounding box center [276, 752] width 9 height 8
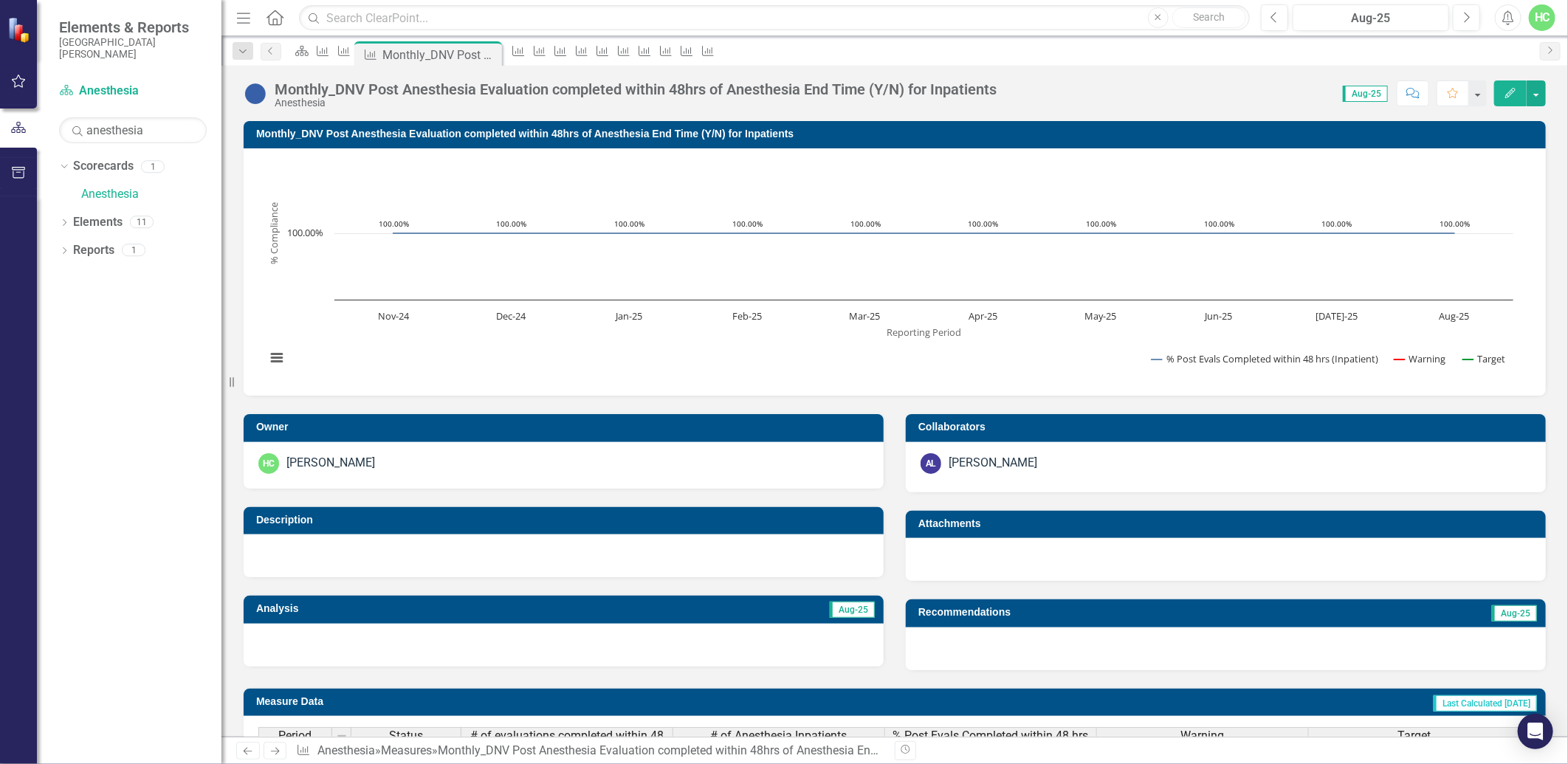
scroll to position [2, 0]
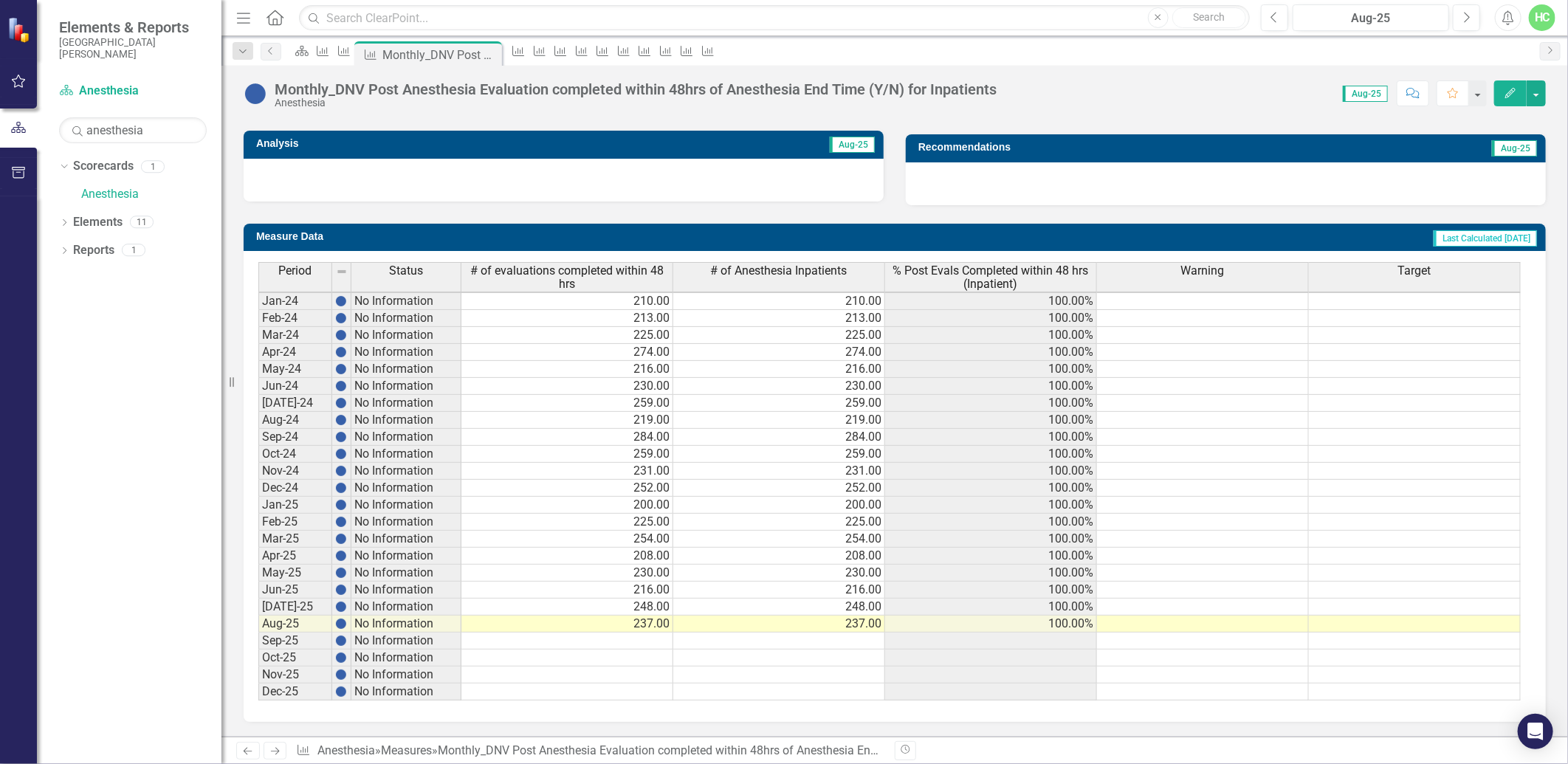
click at [281, 758] on link "Next" at bounding box center [275, 750] width 24 height 18
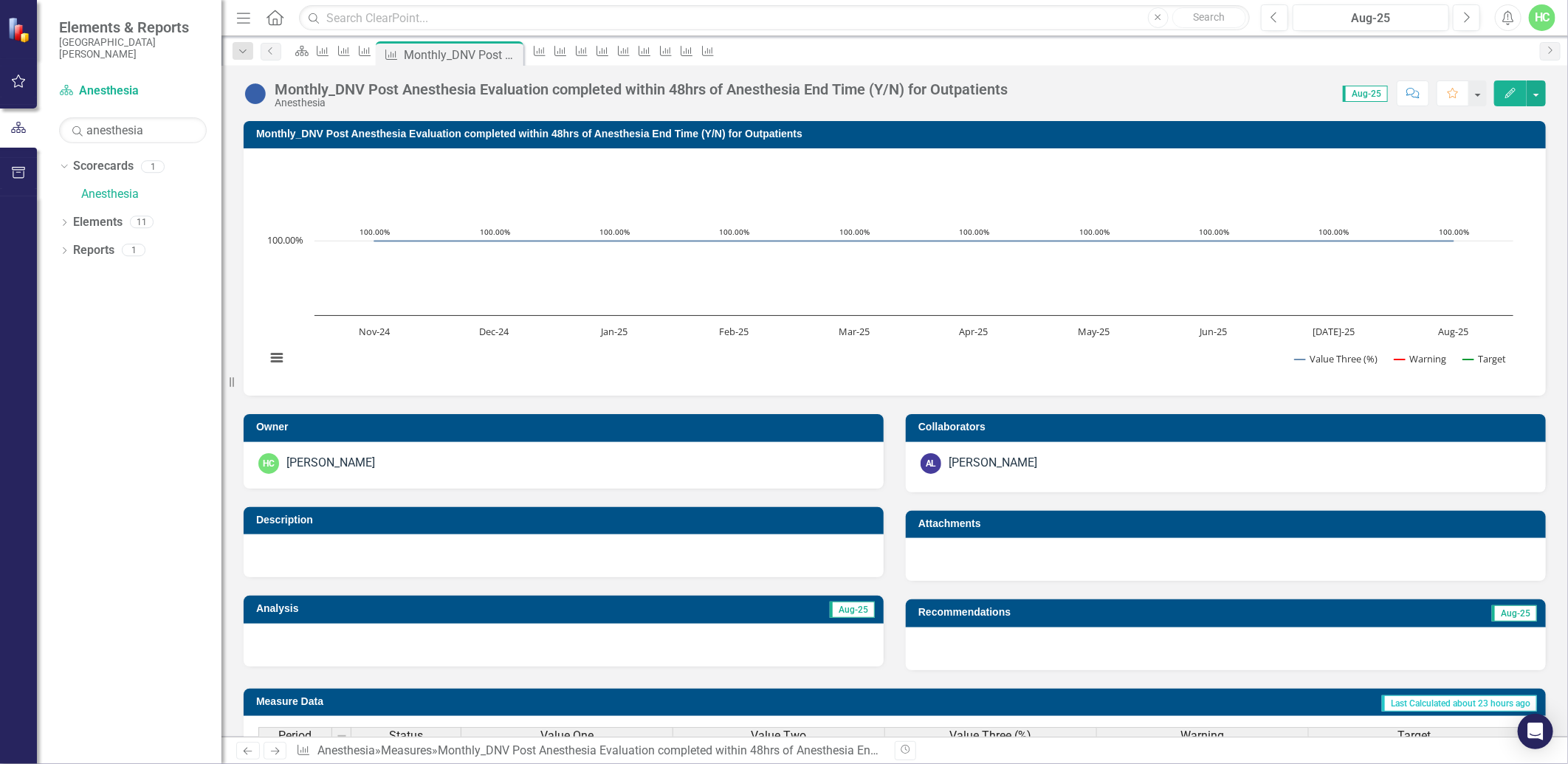
scroll to position [2, 0]
